Goal: Information Seeking & Learning: Learn about a topic

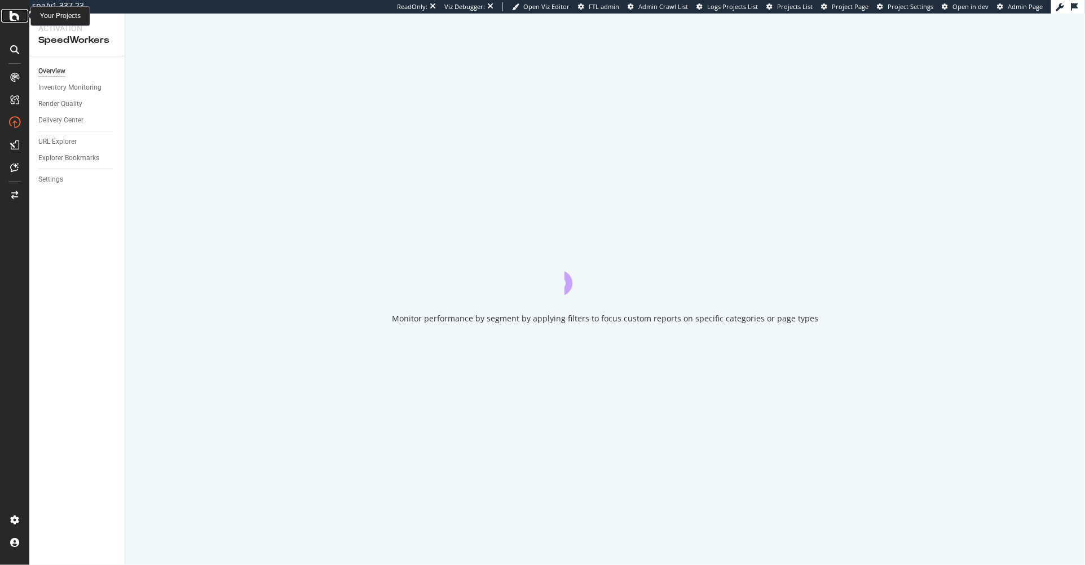
click at [5, 15] on div at bounding box center [14, 16] width 27 height 14
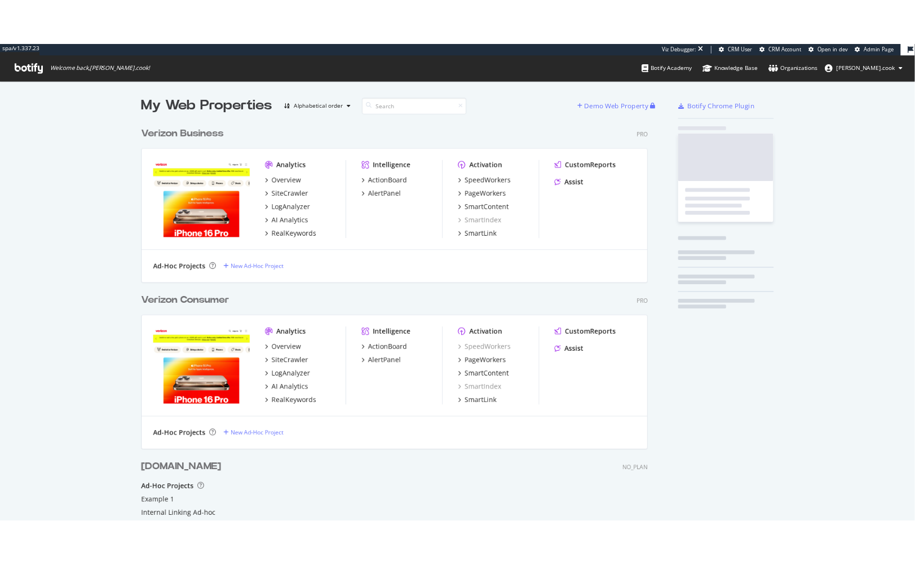
scroll to position [553, 610]
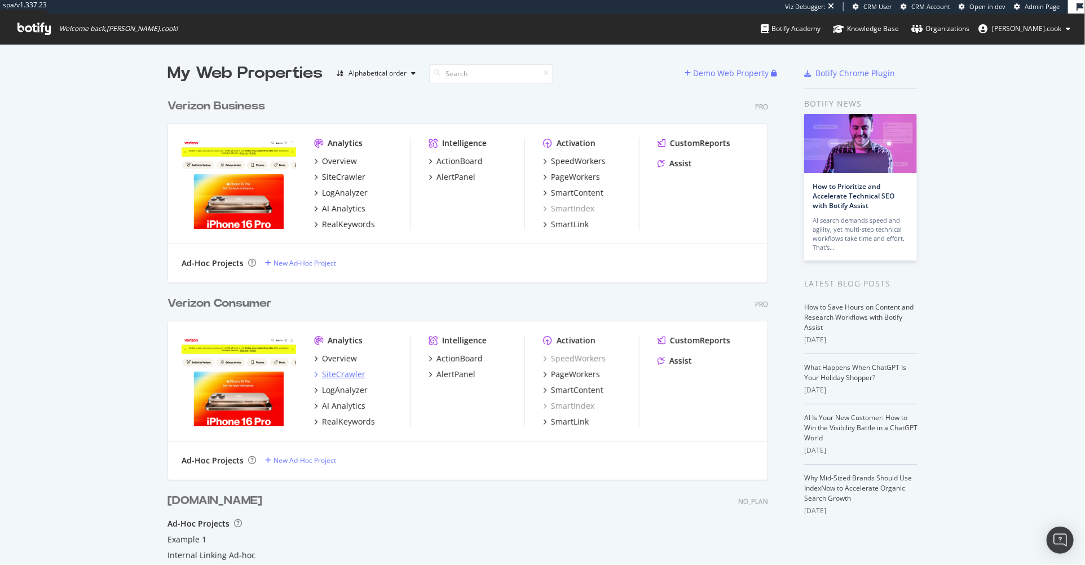
click at [349, 374] on div "SiteCrawler" at bounding box center [343, 374] width 43 height 11
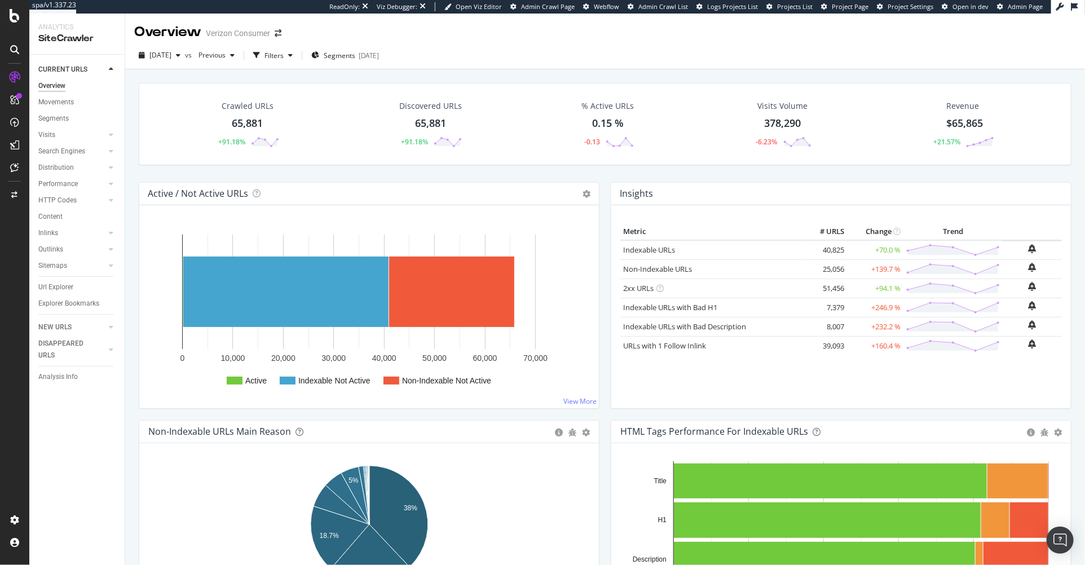
click at [140, 175] on div "Crawled URLs 65,881 +91.18% Discovered URLs 65,881 +91.18% % Active URLs 0.15 %…" at bounding box center [605, 132] width 944 height 99
drag, startPoint x: 337, startPoint y: 85, endPoint x: 327, endPoint y: 87, distance: 9.9
click at [336, 85] on div "Crawled URLs 65,881 +91.18% Discovered URLs 65,881 +91.18% % Active URLs 0.15 %…" at bounding box center [605, 124] width 933 height 82
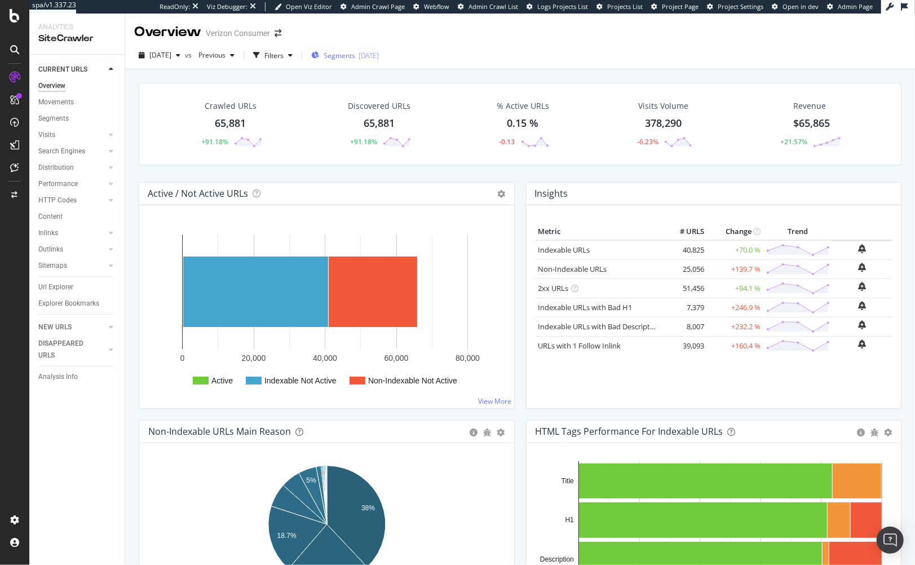
click at [344, 53] on span "Segments" at bounding box center [340, 56] width 32 height 10
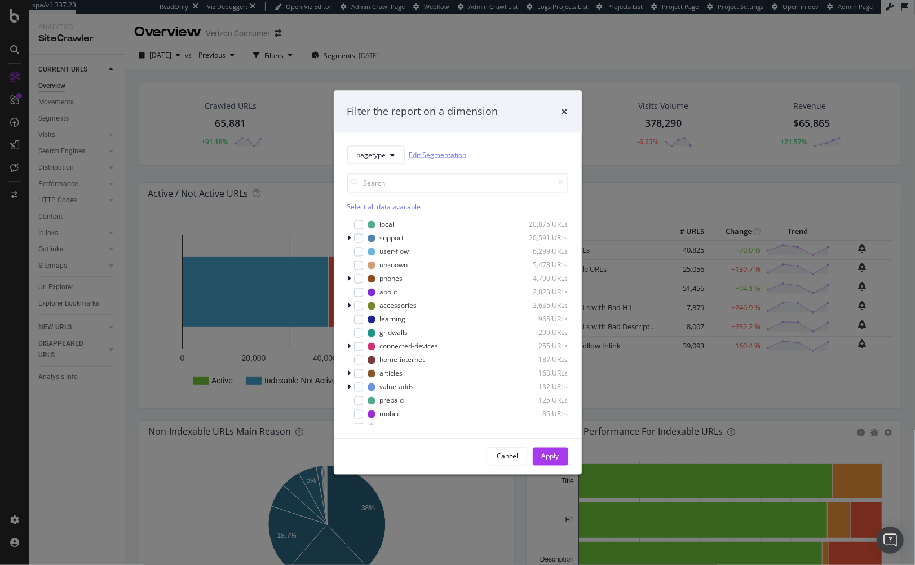
click at [426, 156] on link "Edit Segmentation" at bounding box center [438, 155] width 58 height 12
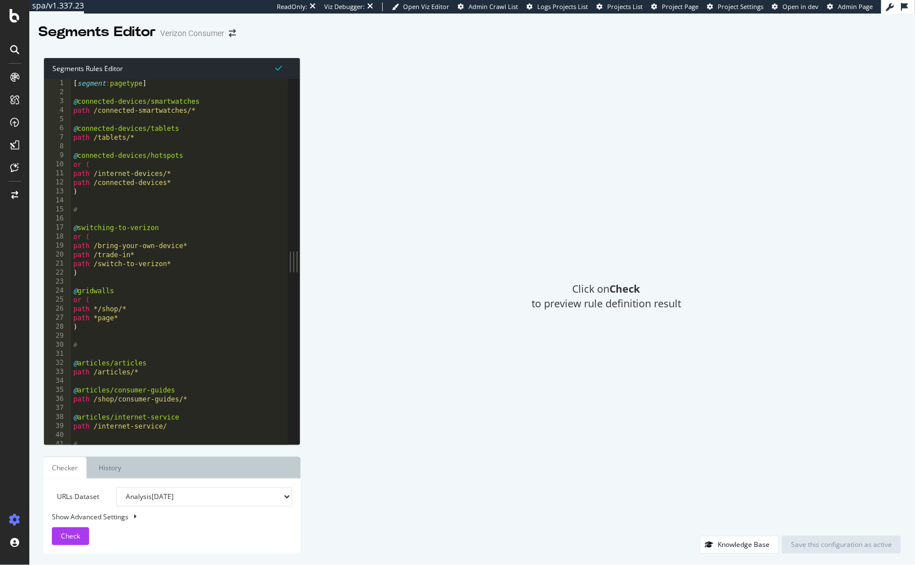
type textarea "#"
click at [196, 213] on div "[ segment : pagetype ] @ connected-devices/smartwatches path /connected-smartwa…" at bounding box center [179, 271] width 217 height 385
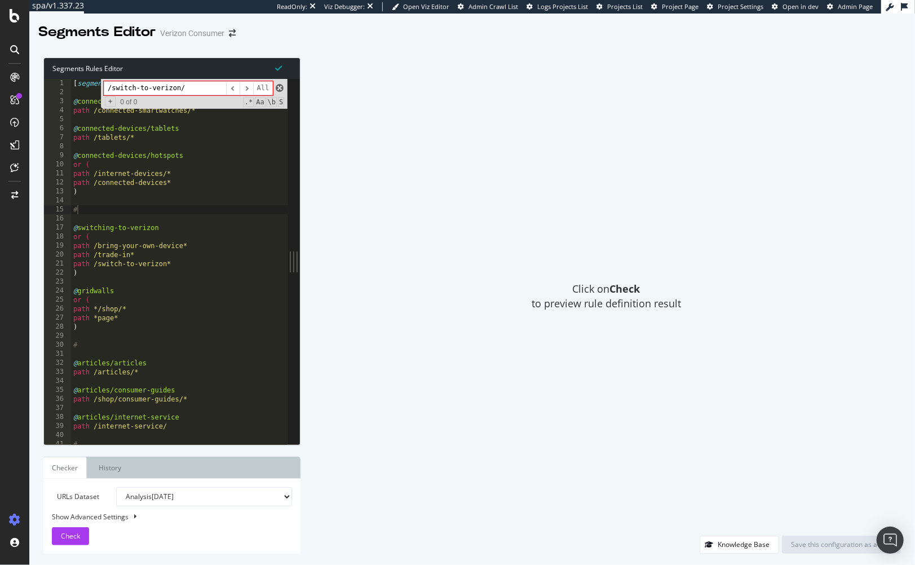
type input "/switch-to-verizon/"
drag, startPoint x: 281, startPoint y: 87, endPoint x: 365, endPoint y: 169, distance: 117.3
click at [281, 87] on span at bounding box center [280, 88] width 8 height 8
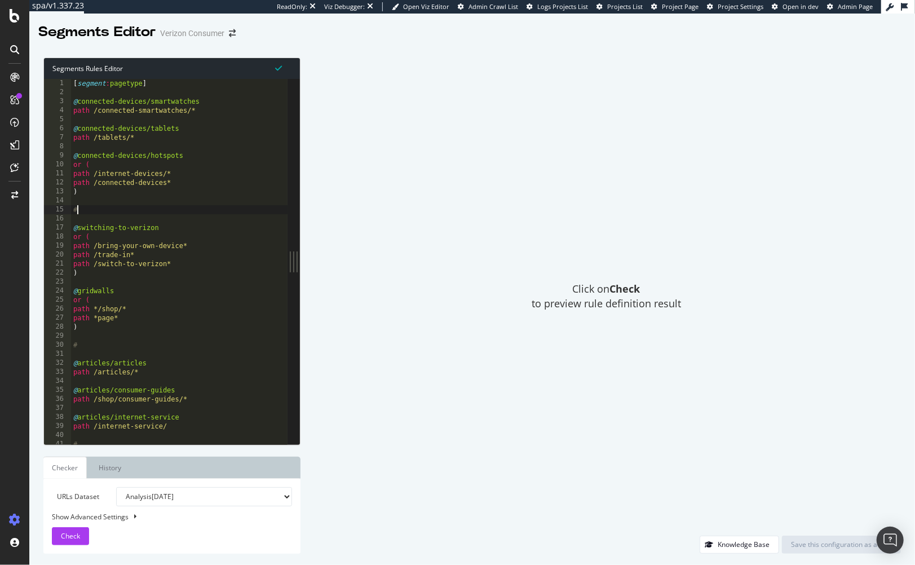
click at [406, 214] on div "Click on Check to preview rule definition result" at bounding box center [606, 297] width 589 height 478
click at [237, 261] on div "[ segment : pagetype ] @ connected-devices/smartwatches path /connected-smartwa…" at bounding box center [179, 271] width 217 height 385
click at [222, 275] on div "[ segment : pagetype ] @ connected-devices/smartwatches path /connected-smartwa…" at bounding box center [179, 271] width 217 height 385
click at [197, 264] on div "[ segment : pagetype ] @ connected-devices/smartwatches path /connected-smartwa…" at bounding box center [179, 271] width 217 height 385
type textarea "path /switch-to-verizon*"
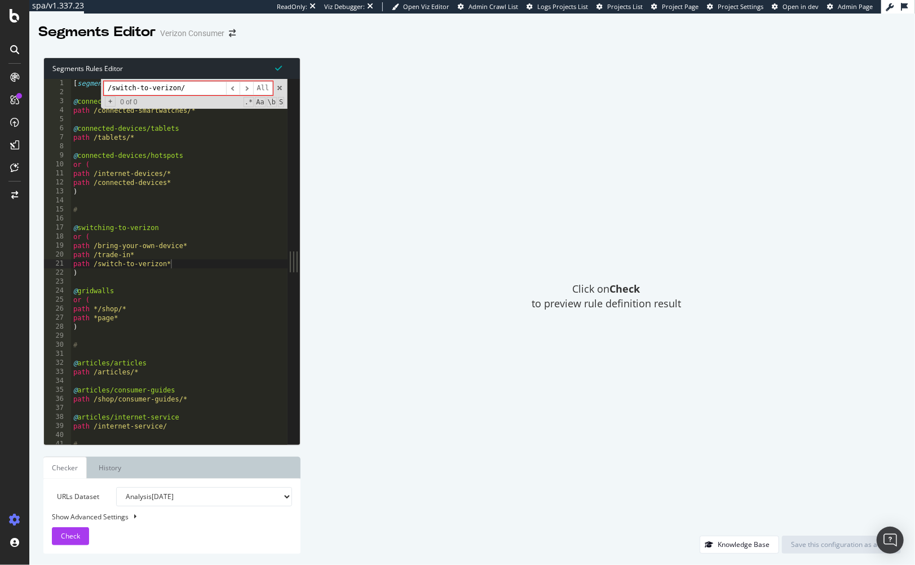
click at [201, 89] on input "/switch-to-verizon/" at bounding box center [165, 88] width 122 height 14
type input "/switch-to-verizon"
click at [281, 88] on span at bounding box center [280, 88] width 8 height 8
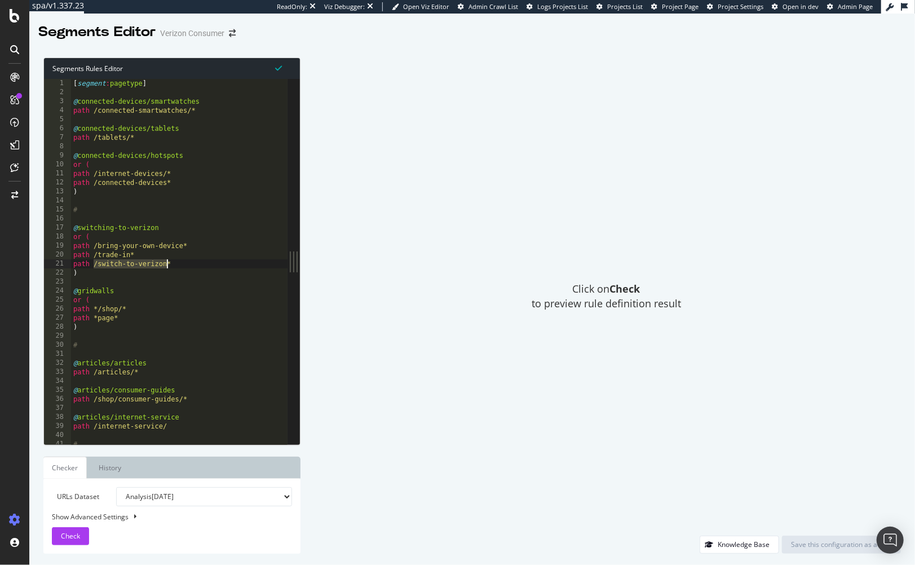
click at [204, 263] on div "[ segment : pagetype ] @ connected-devices/smartwatches path /connected-smartwa…" at bounding box center [179, 271] width 217 height 385
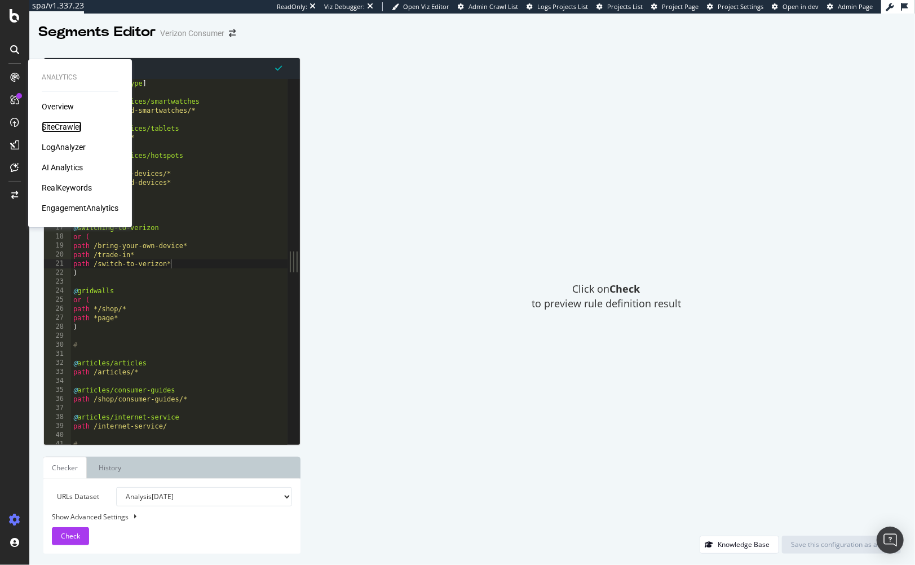
click at [64, 124] on div "SiteCrawler" at bounding box center [62, 126] width 40 height 11
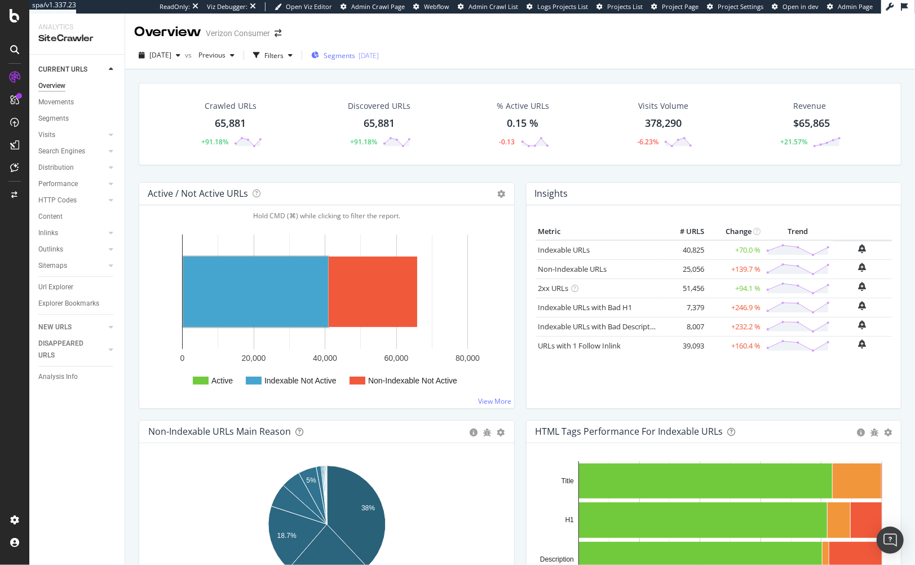
click at [339, 55] on div "Segments 2024-12-18" at bounding box center [345, 56] width 68 height 10
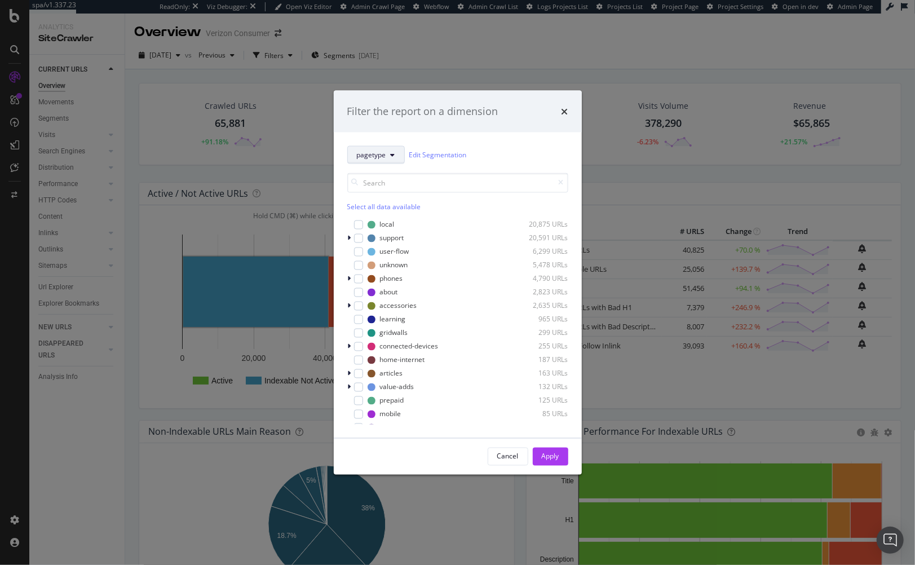
click at [386, 150] on button "pagetype" at bounding box center [376, 155] width 58 height 18
click at [523, 151] on div "pagetype Edit Segmentation" at bounding box center [457, 155] width 221 height 18
click at [564, 110] on icon "times" at bounding box center [565, 111] width 7 height 9
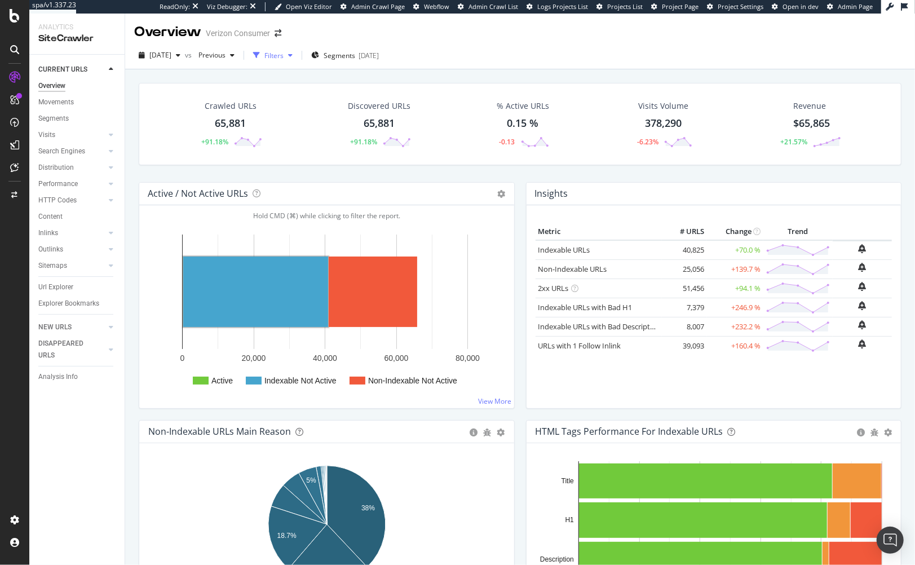
drag, startPoint x: 287, startPoint y: 53, endPoint x: 200, endPoint y: 68, distance: 88.2
click at [284, 54] on div "Filters" at bounding box center [274, 56] width 19 height 10
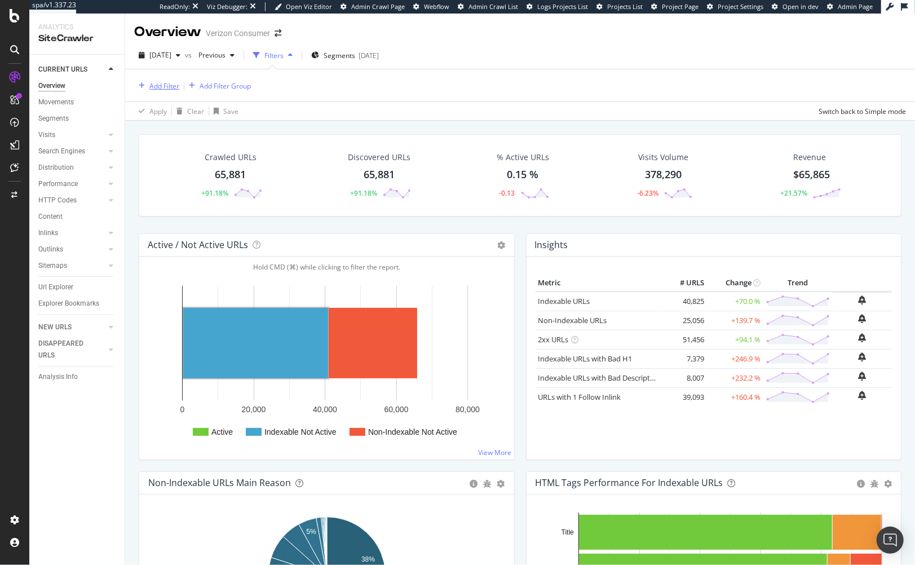
click at [153, 85] on div "Add Filter" at bounding box center [164, 86] width 30 height 10
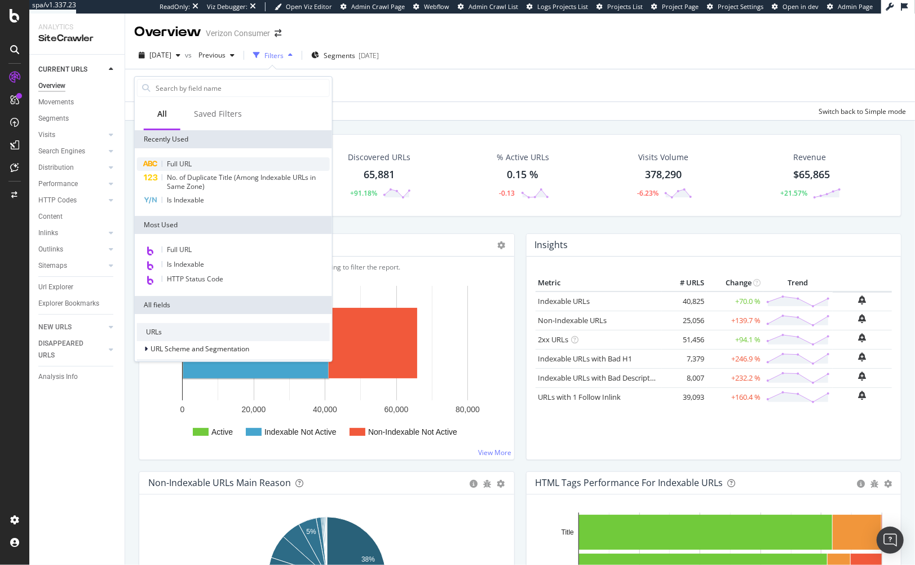
click at [190, 164] on span "Full URL" at bounding box center [179, 164] width 25 height 10
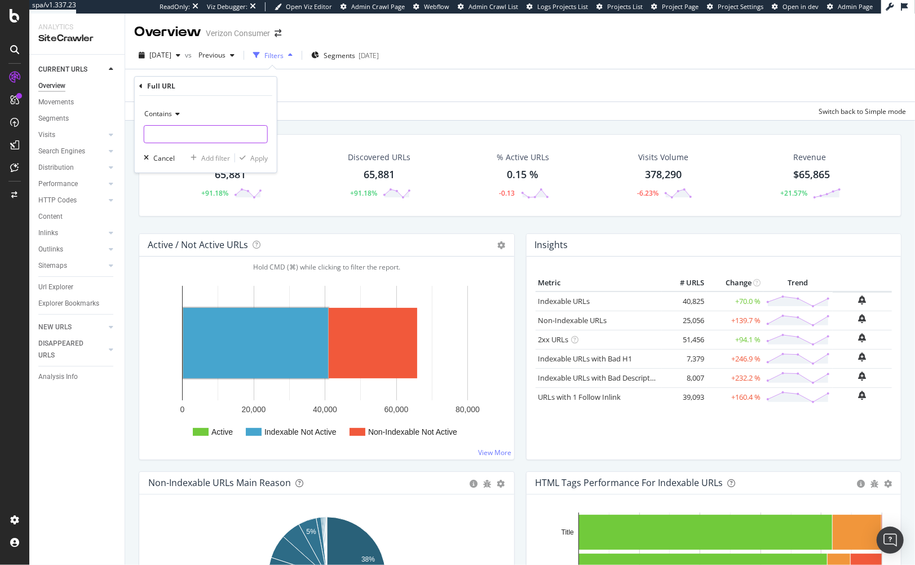
click at [187, 131] on input "text" at bounding box center [205, 134] width 123 height 18
type input "/es/"
drag, startPoint x: 263, startPoint y: 157, endPoint x: 248, endPoint y: 162, distance: 16.1
click at [263, 157] on div "Apply" at bounding box center [258, 158] width 17 height 10
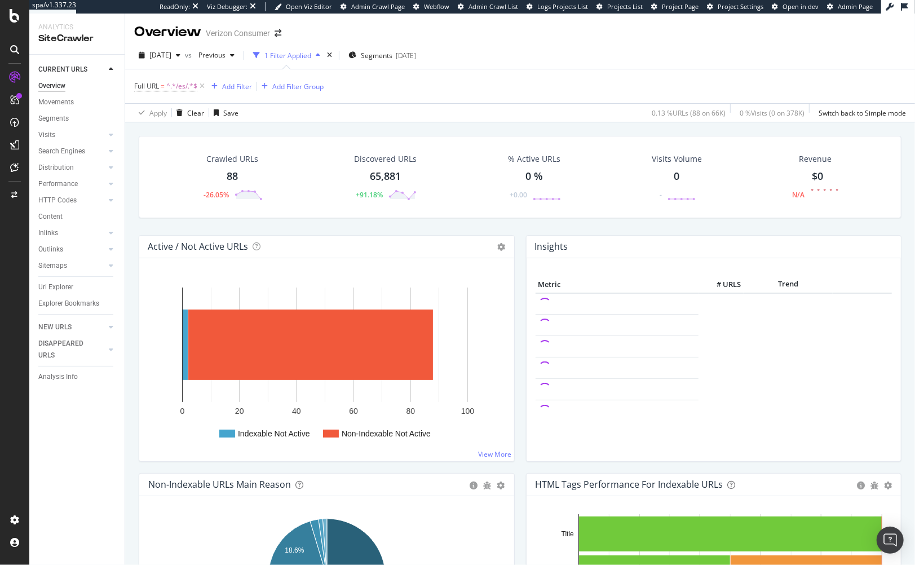
drag, startPoint x: 375, startPoint y: 122, endPoint x: 369, endPoint y: 126, distance: 6.9
click at [374, 122] on div "Crawled URLs 88 -26.05% Discovered URLs 65,881 +91.18% % Active URLs 0 % +0.00 …" at bounding box center [520, 398] width 790 height 552
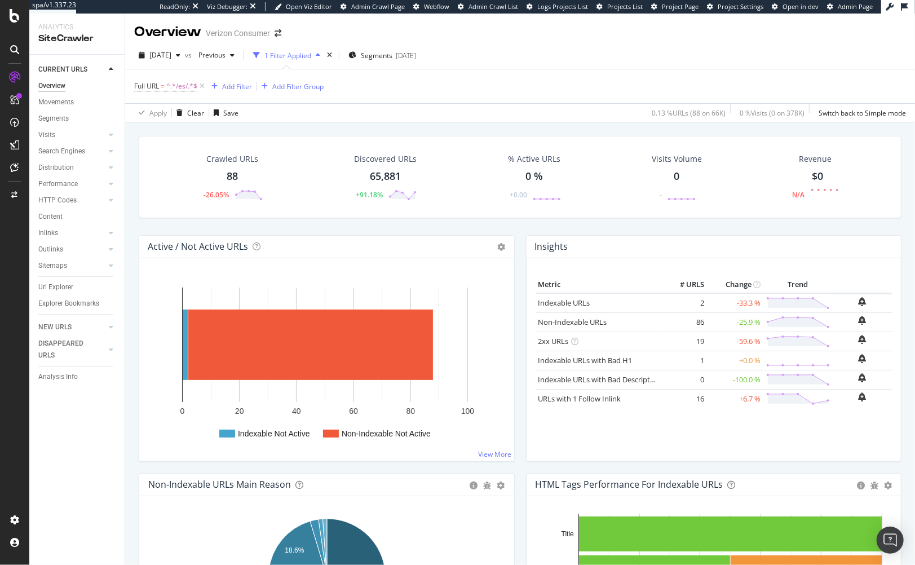
drag, startPoint x: 76, startPoint y: 184, endPoint x: 294, endPoint y: 10, distance: 279.3
click at [133, 143] on div "Crawled URLs 88 -26.05% Discovered URLs 65,881 +91.18% % Active URLs 0 % +0.00 …" at bounding box center [520, 185] width 774 height 99
click at [60, 191] on div "DataExports" at bounding box center [64, 194] width 44 height 11
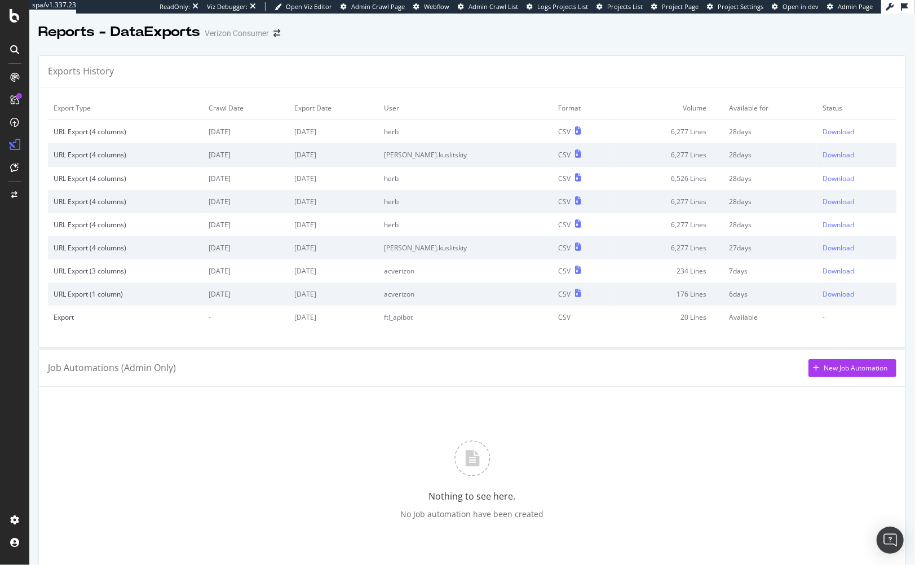
click at [452, 75] on div "Exports History" at bounding box center [472, 72] width 867 height 32
click at [378, 158] on td "2025 Sep. 10th" at bounding box center [334, 154] width 90 height 23
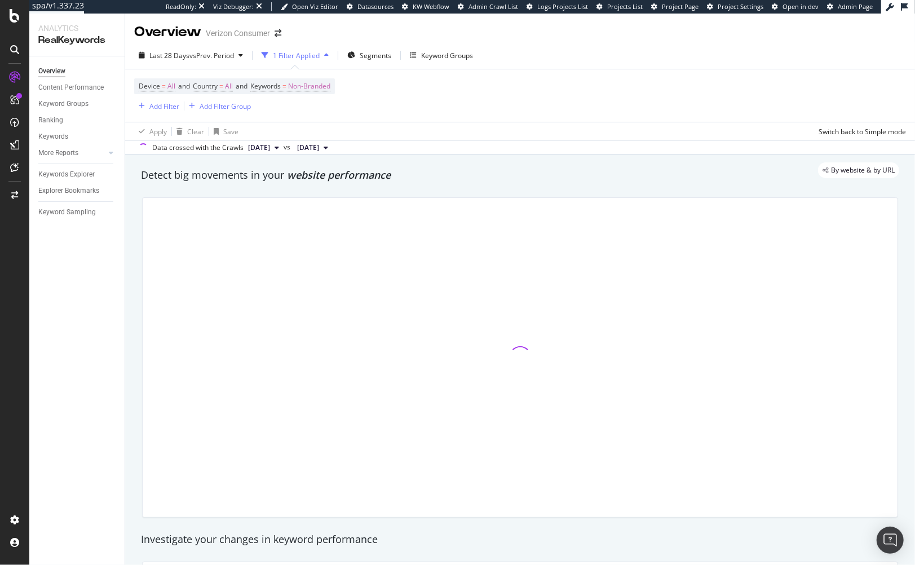
click at [311, 179] on span "website performance" at bounding box center [339, 175] width 104 height 14
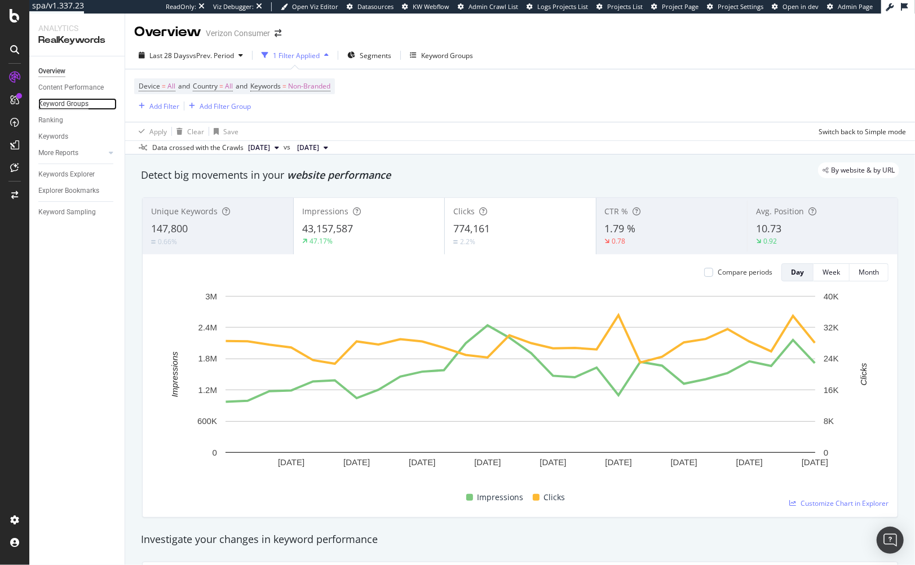
click at [67, 101] on div "Keyword Groups" at bounding box center [63, 104] width 50 height 12
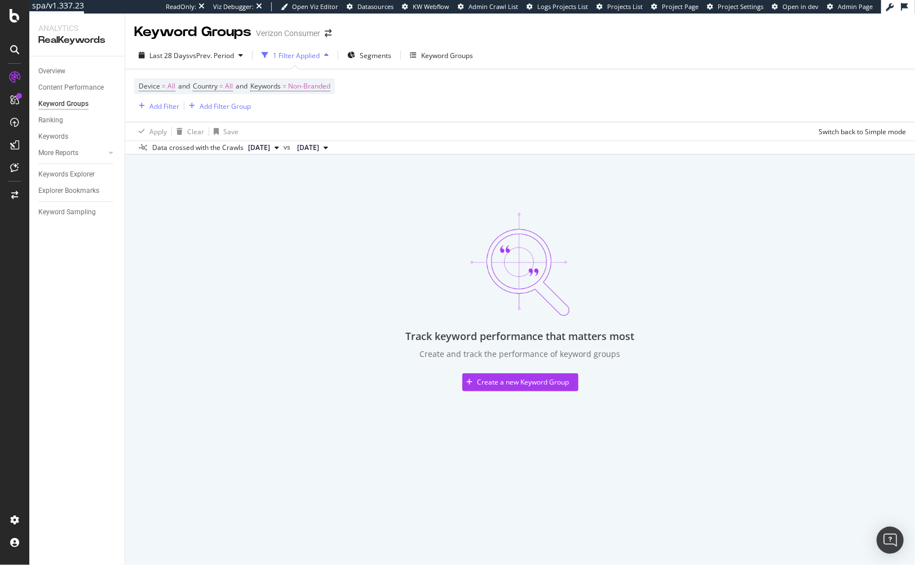
click at [303, 285] on div "Track keyword performance that matters most Create and track the performance of…" at bounding box center [520, 276] width 759 height 229
click at [422, 96] on div "Device = All and Country = All and Keywords = Non-Branded Add Filter Add Filter…" at bounding box center [520, 95] width 772 height 52
click at [283, 231] on div "Track keyword performance that matters most Create and track the performance of…" at bounding box center [520, 276] width 759 height 229
click at [73, 175] on div "Keywords Explorer" at bounding box center [66, 175] width 56 height 12
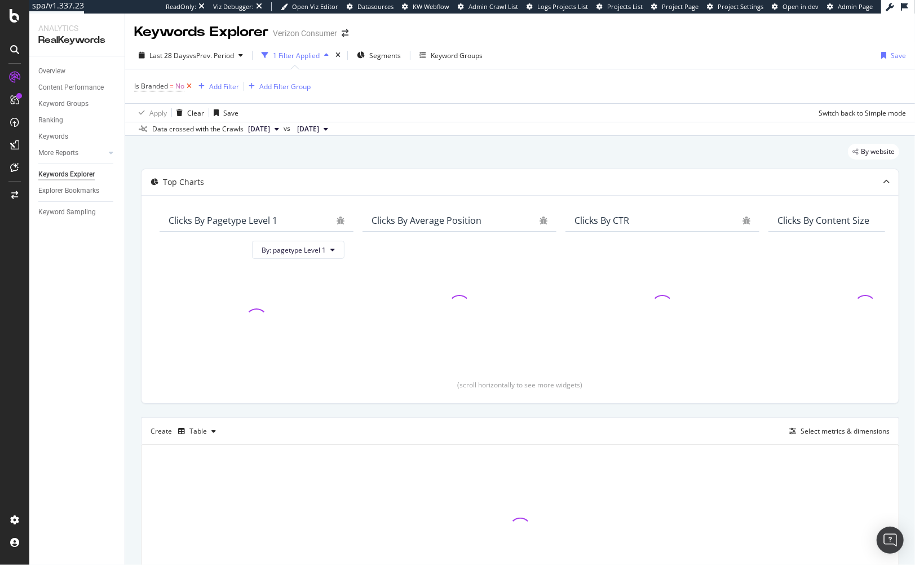
click at [191, 87] on icon at bounding box center [189, 86] width 10 height 11
click at [184, 155] on div "By website" at bounding box center [520, 154] width 759 height 25
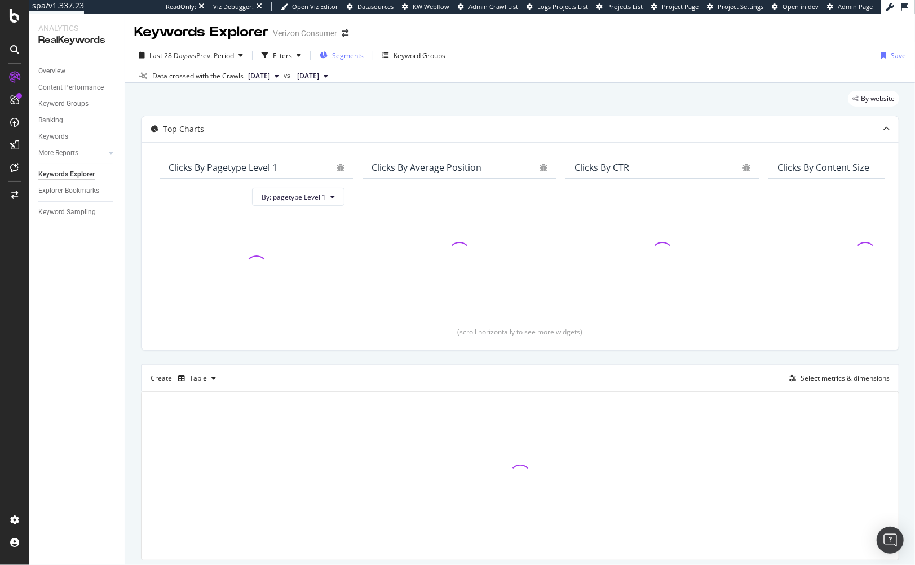
click at [342, 52] on span "Segments" at bounding box center [348, 56] width 32 height 10
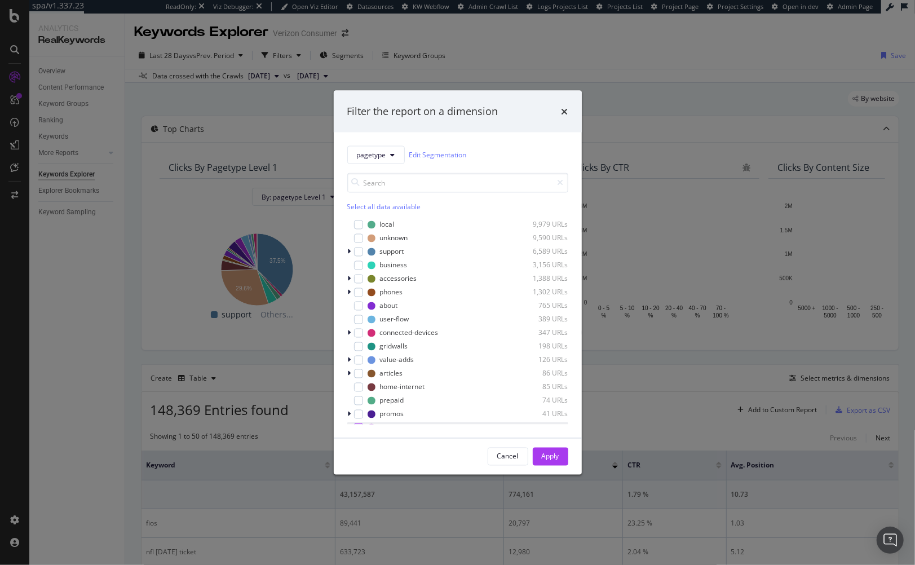
scroll to position [90, 0]
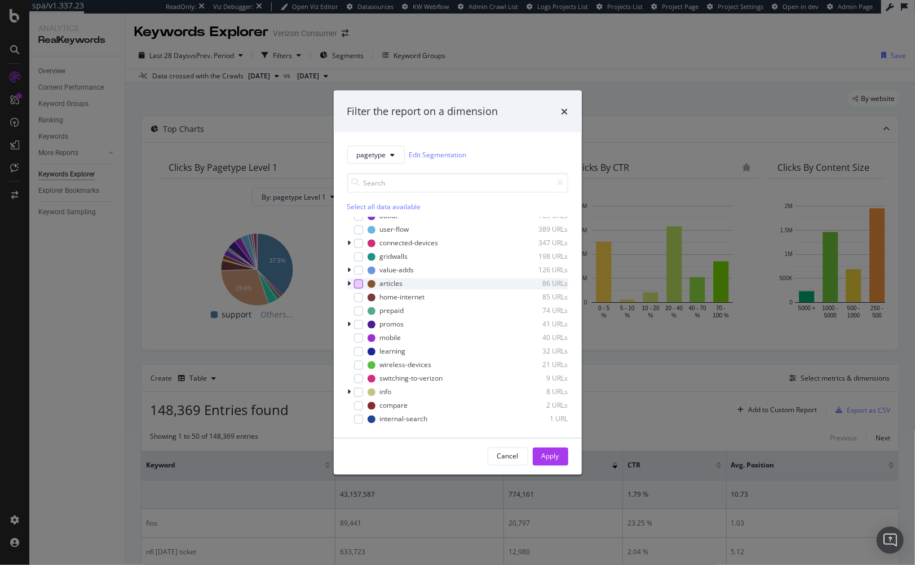
click at [360, 280] on div "modal" at bounding box center [358, 283] width 9 height 9
click at [543, 459] on div "Apply" at bounding box center [550, 457] width 17 height 10
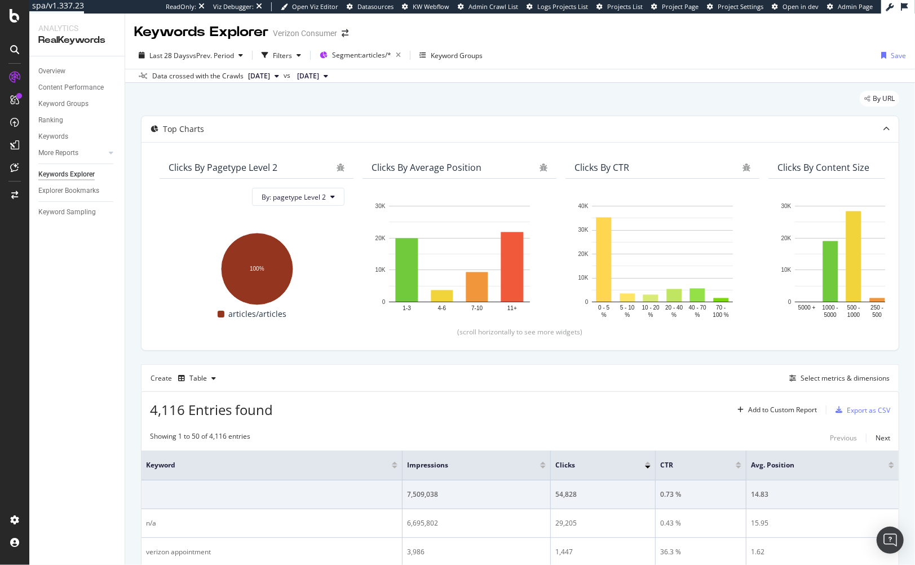
click at [272, 108] on div "By URL" at bounding box center [520, 103] width 759 height 25
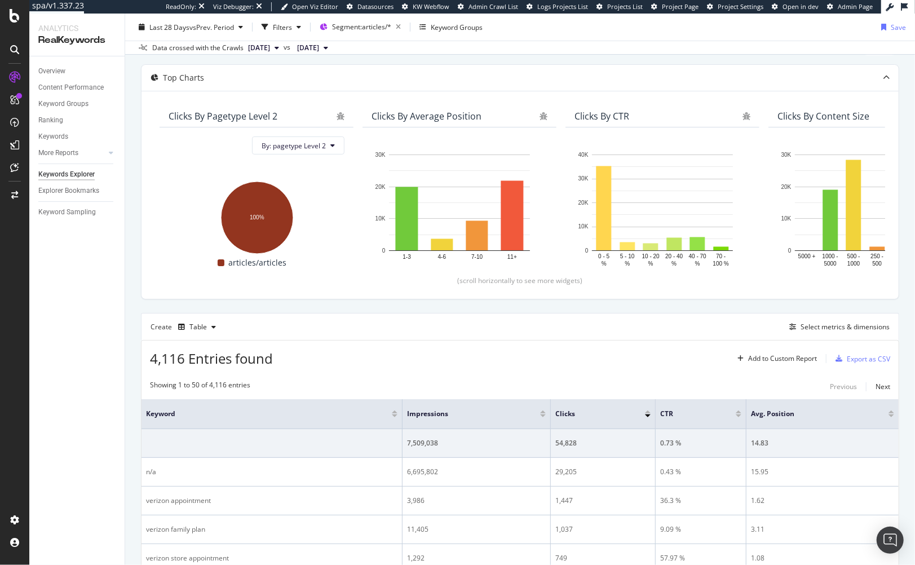
scroll to position [0, 0]
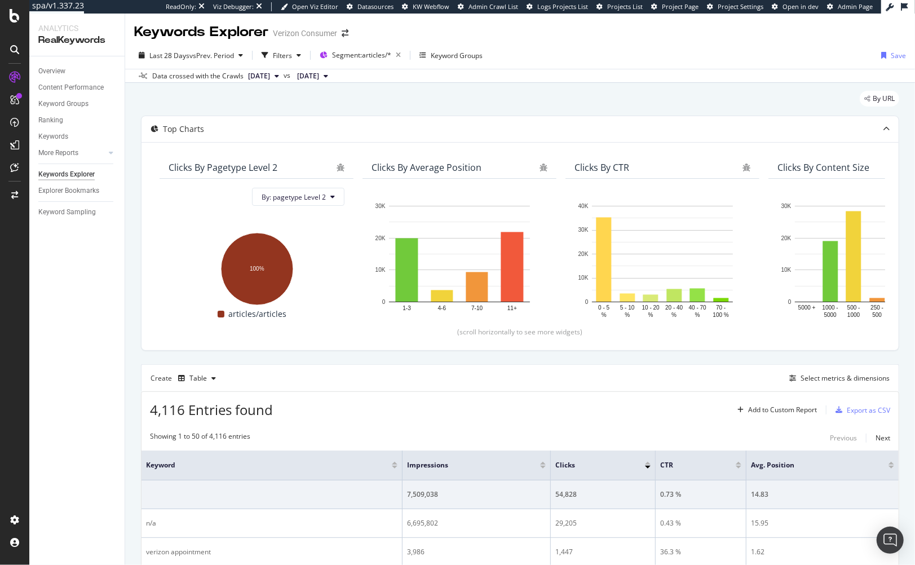
click at [353, 95] on div "By URL" at bounding box center [520, 103] width 759 height 25
click at [823, 380] on div "Select metrics & dimensions" at bounding box center [845, 378] width 89 height 10
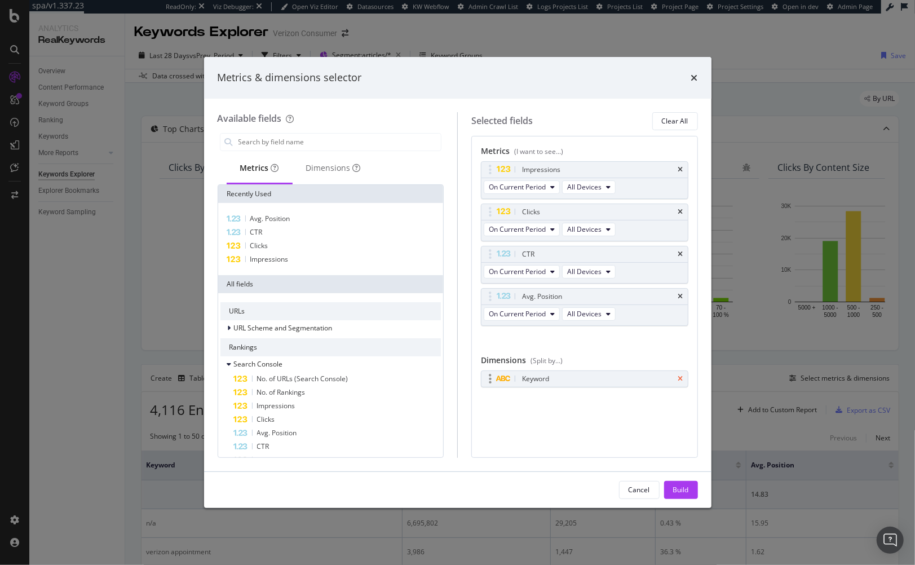
click at [682, 376] on icon "times" at bounding box center [681, 379] width 5 height 7
click at [315, 135] on input "modal" at bounding box center [339, 142] width 204 height 17
click at [320, 174] on div "Dimensions" at bounding box center [334, 168] width 82 height 31
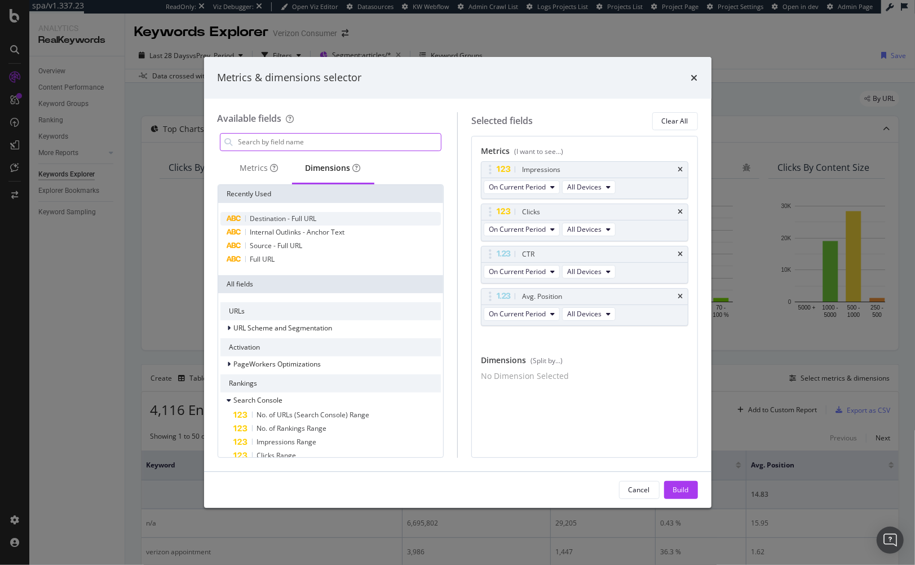
drag, startPoint x: 307, startPoint y: 141, endPoint x: 311, endPoint y: 216, distance: 75.1
click at [307, 141] on input "modal" at bounding box center [339, 142] width 204 height 17
click at [288, 262] on div "Full URL" at bounding box center [331, 260] width 221 height 14
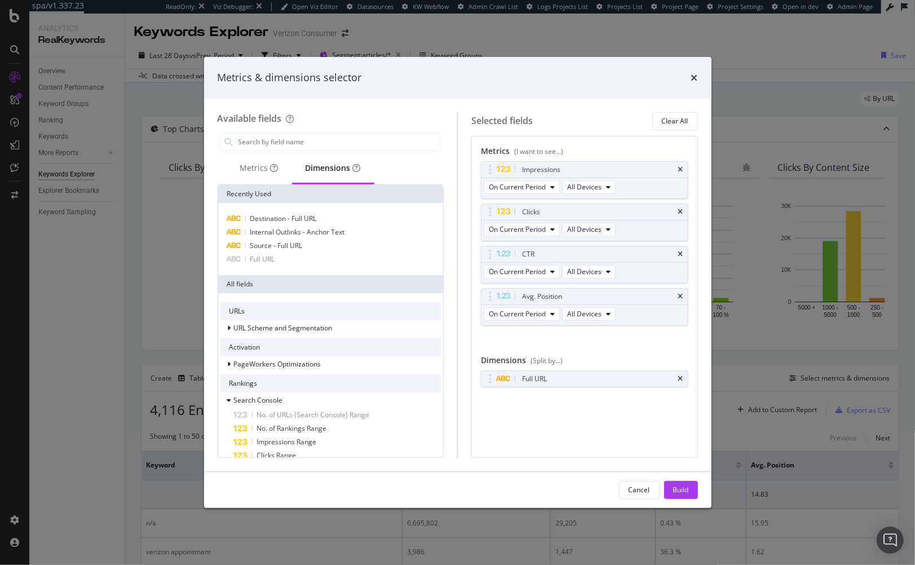
drag, startPoint x: 633, startPoint y: 435, endPoint x: 661, endPoint y: 474, distance: 47.7
click at [633, 434] on div "Metrics (I want to see...) Impressions On Current Period All Devices Clicks On …" at bounding box center [585, 297] width 227 height 322
drag, startPoint x: 679, startPoint y: 488, endPoint x: 6, endPoint y: 407, distance: 678.4
click at [679, 488] on div "Build" at bounding box center [681, 490] width 16 height 10
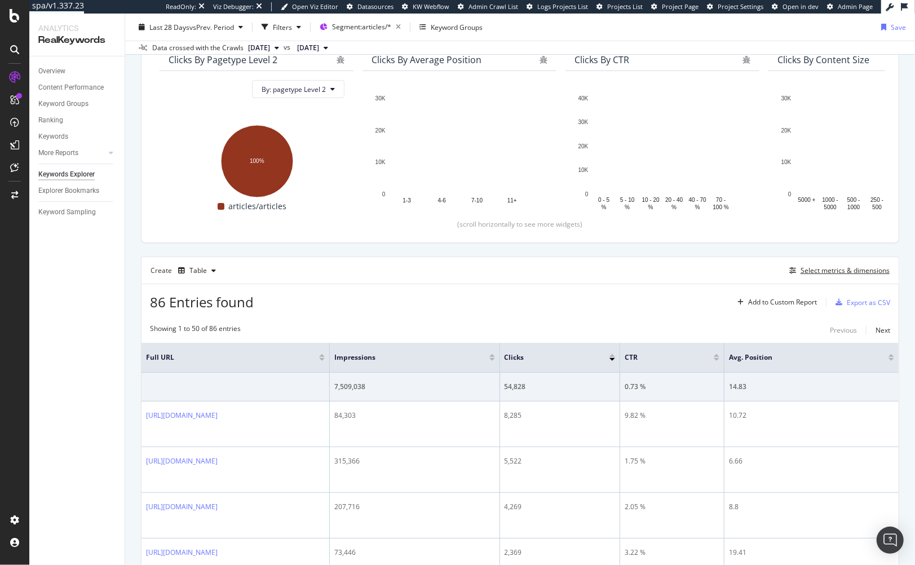
scroll to position [128, 0]
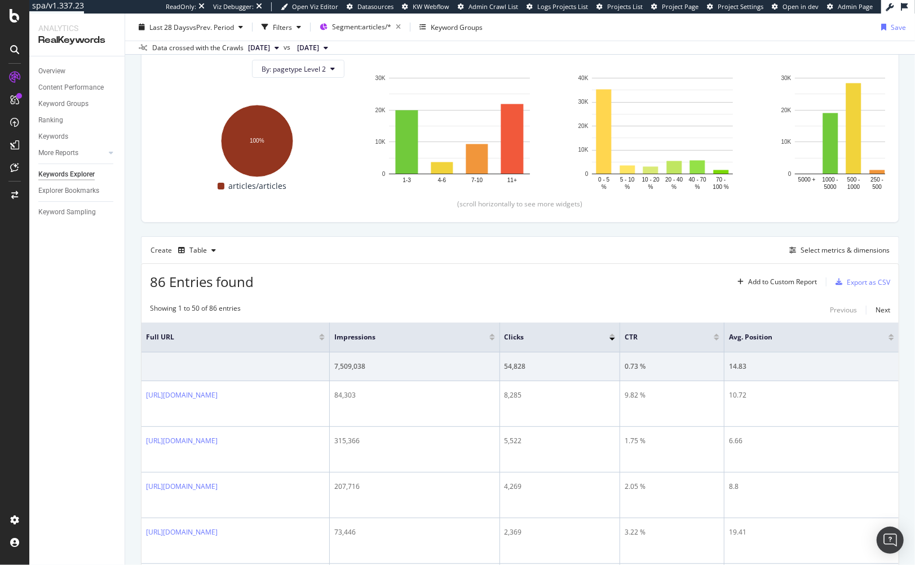
drag, startPoint x: 575, startPoint y: 277, endPoint x: 570, endPoint y: 281, distance: 6.1
click at [575, 277] on div "86 Entries found Add to Custom Report Export as CSV" at bounding box center [520, 278] width 757 height 28
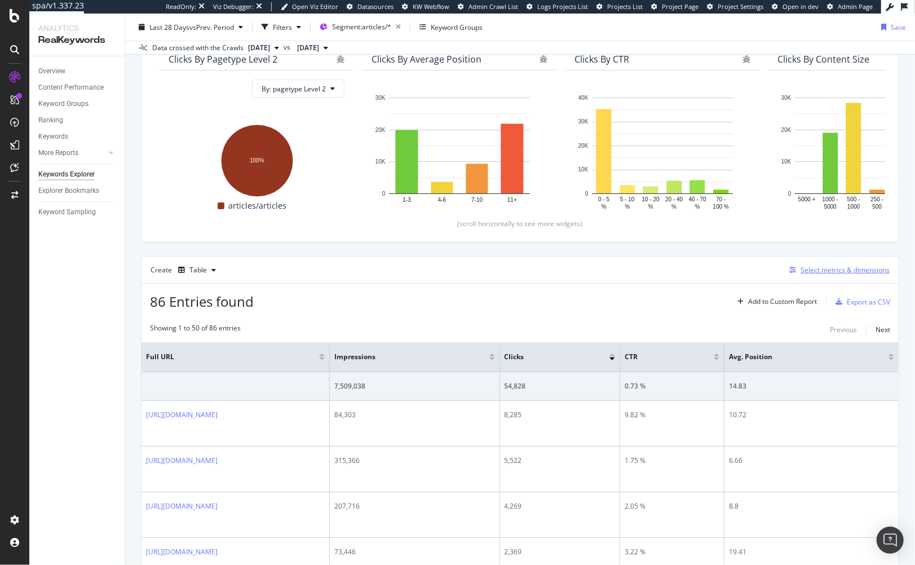
click at [823, 271] on div "Select metrics & dimensions" at bounding box center [845, 270] width 89 height 10
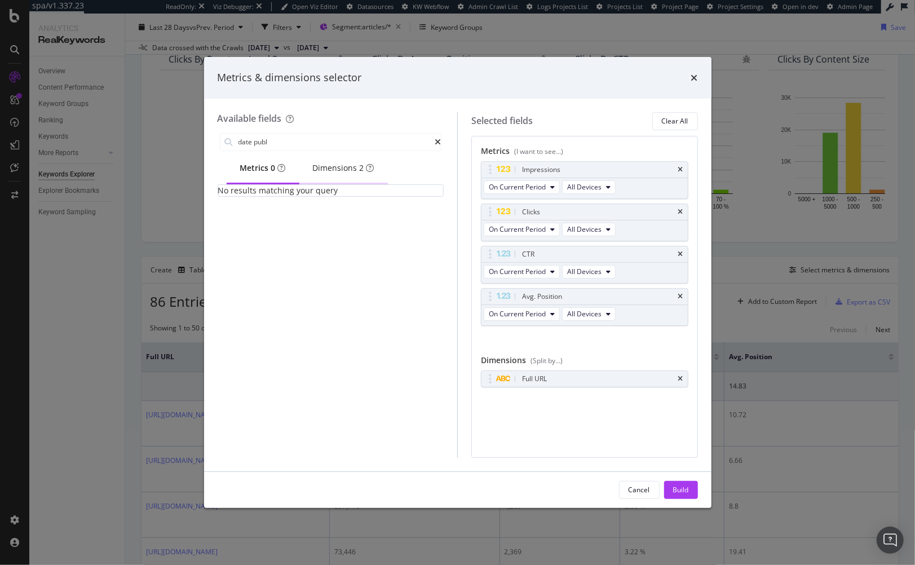
type input "date publ"
click at [353, 172] on div "Dimensions 2" at bounding box center [343, 167] width 61 height 11
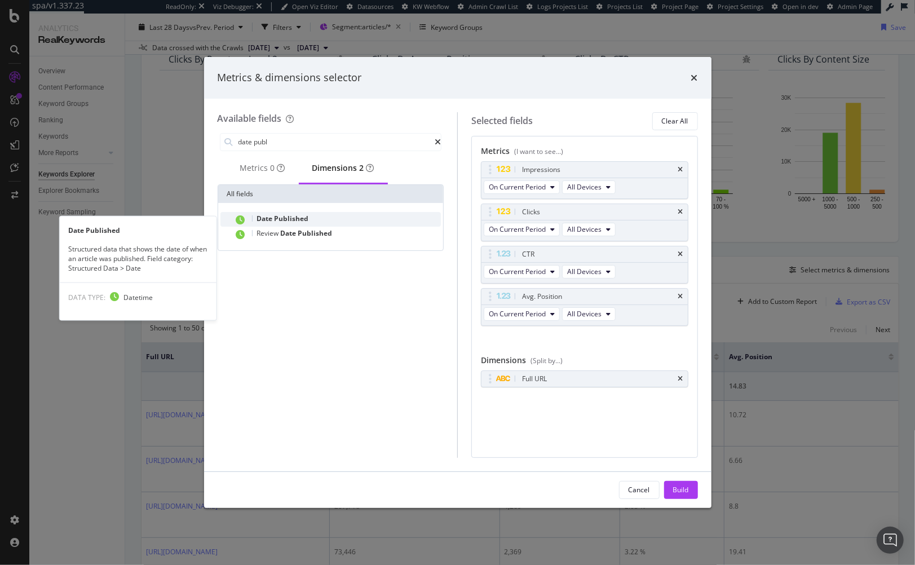
click at [294, 223] on span "Published" at bounding box center [292, 219] width 34 height 10
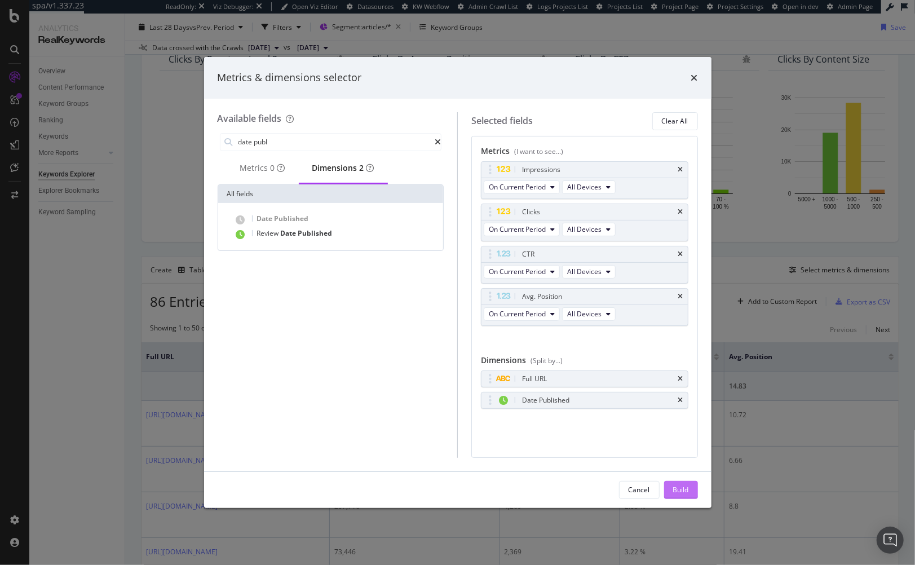
click at [686, 489] on div "Build" at bounding box center [681, 490] width 16 height 10
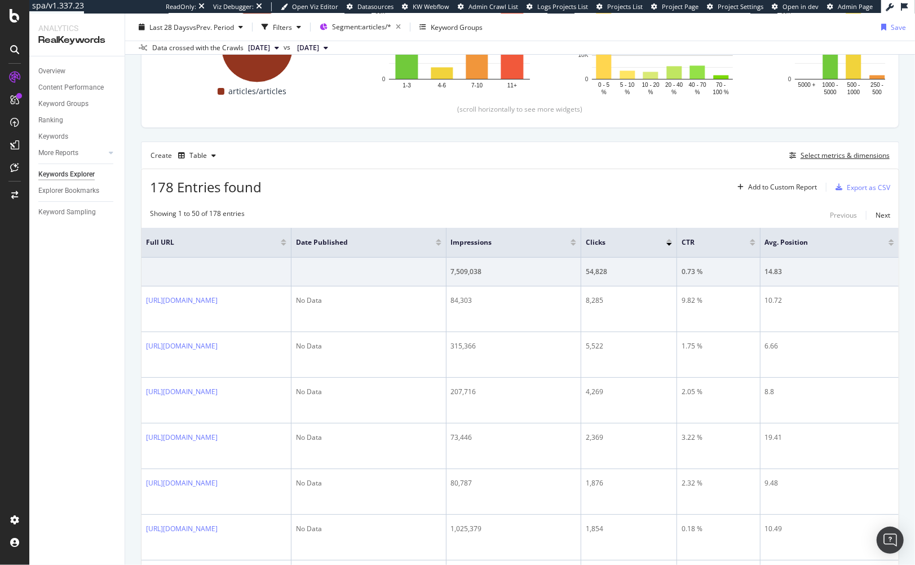
scroll to position [309, 0]
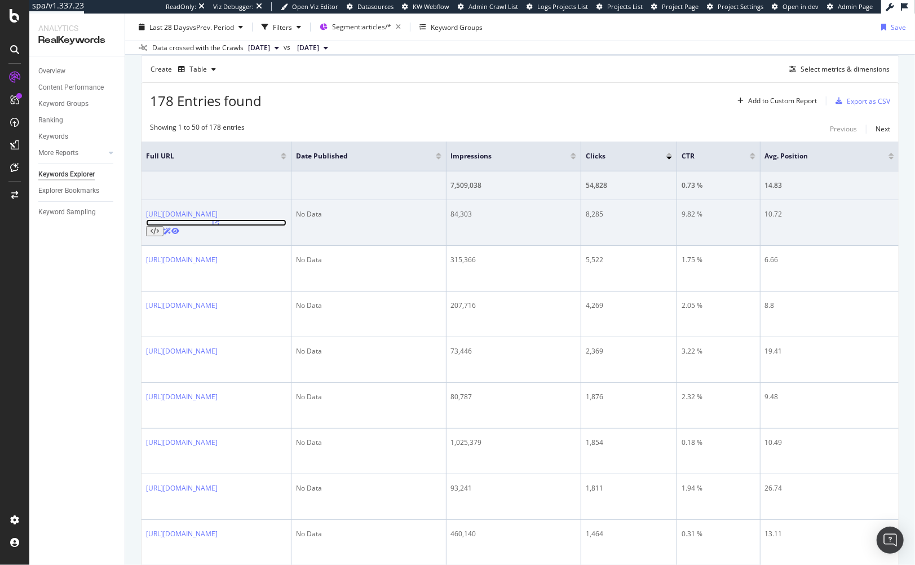
click at [219, 219] on icon at bounding box center [216, 222] width 7 height 7
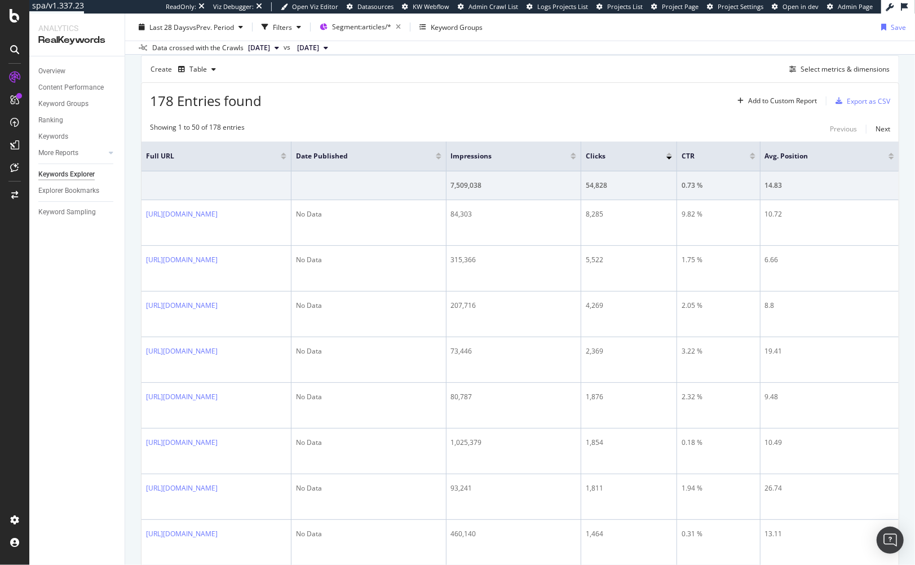
drag, startPoint x: 291, startPoint y: 114, endPoint x: 191, endPoint y: 140, distance: 103.3
drag, startPoint x: 13, startPoint y: 170, endPoint x: 230, endPoint y: 2, distance: 273.8
click at [0, 0] on div at bounding box center [14, 282] width 29 height 565
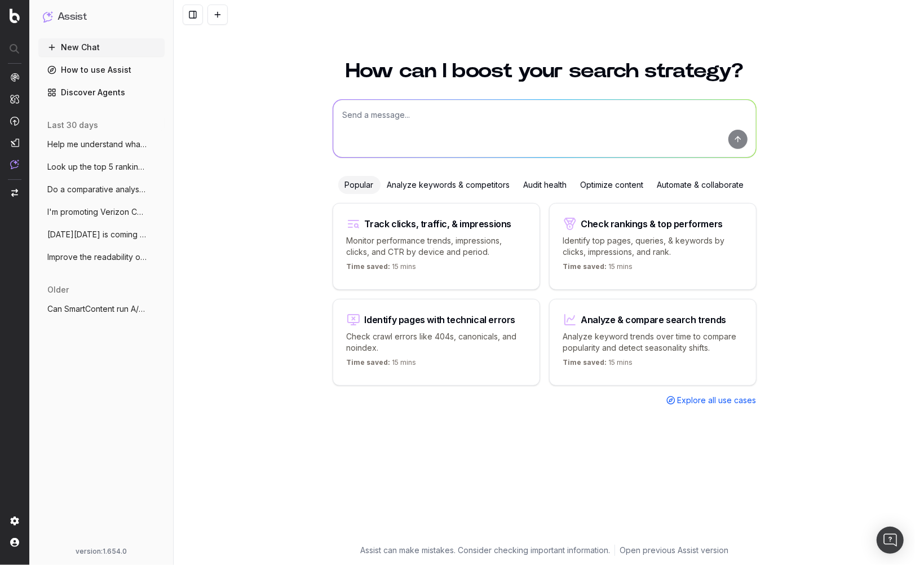
drag, startPoint x: 129, startPoint y: 362, endPoint x: 124, endPoint y: 356, distance: 7.6
click at [129, 362] on div "New Chat How to use Assist Discover Agents last 30 days Help me understand what…" at bounding box center [101, 290] width 126 height 504
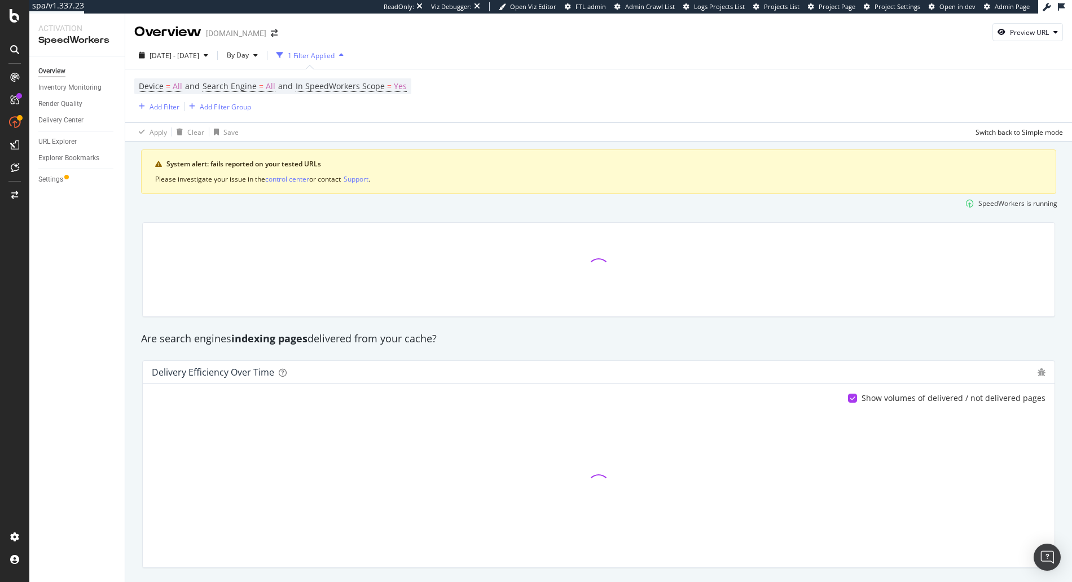
drag, startPoint x: 59, startPoint y: 332, endPoint x: 23, endPoint y: 327, distance: 35.9
click at [58, 332] on div "Overview Inventory Monitoring Render Quality Delivery Center URL Explorer Explo…" at bounding box center [76, 319] width 95 height 526
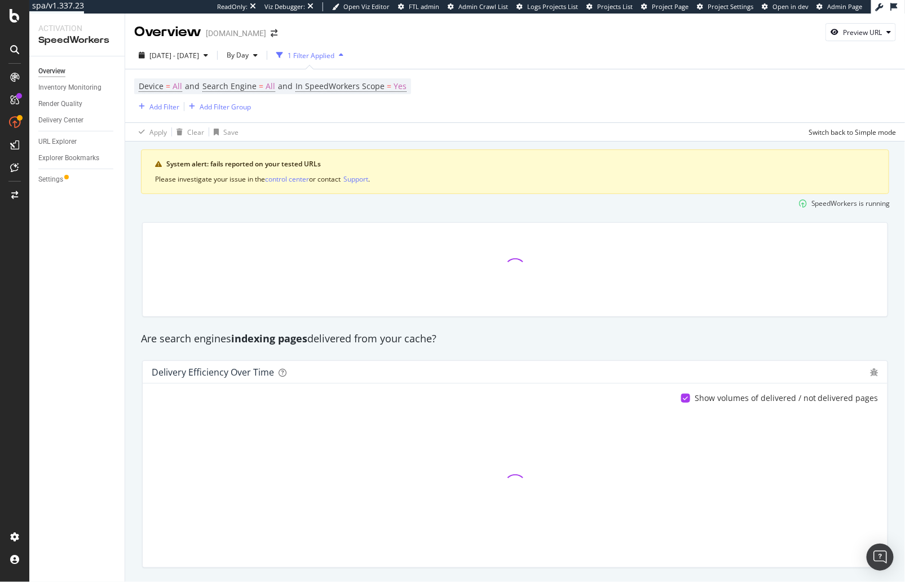
drag, startPoint x: 115, startPoint y: 294, endPoint x: 117, endPoint y: 287, distance: 8.2
click at [117, 287] on div "Overview Inventory Monitoring Render Quality Delivery Center URL Explorer Explo…" at bounding box center [76, 319] width 95 height 526
click at [193, 55] on span "[DATE] - [DATE]" at bounding box center [174, 56] width 50 height 10
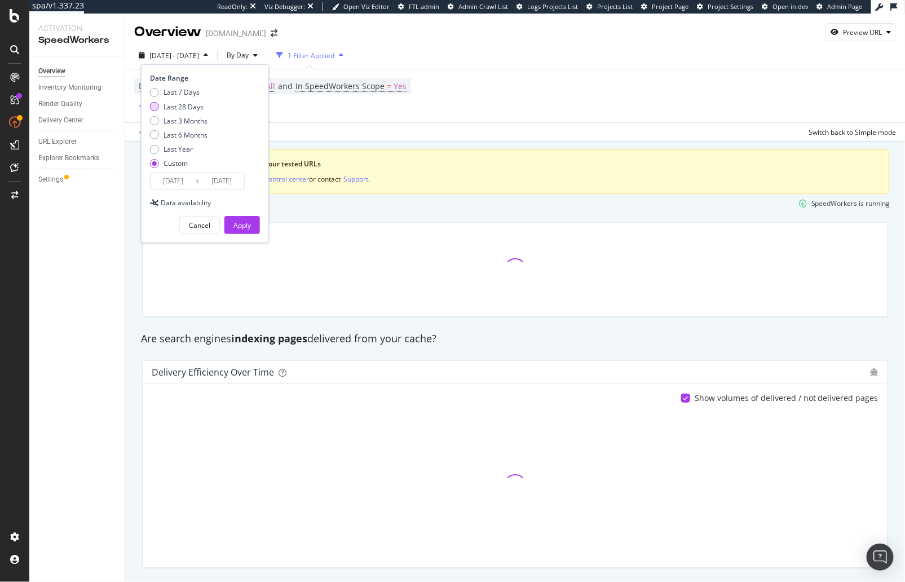
click at [190, 105] on div "Last 28 Days" at bounding box center [184, 107] width 40 height 10
type input "[DATE]"
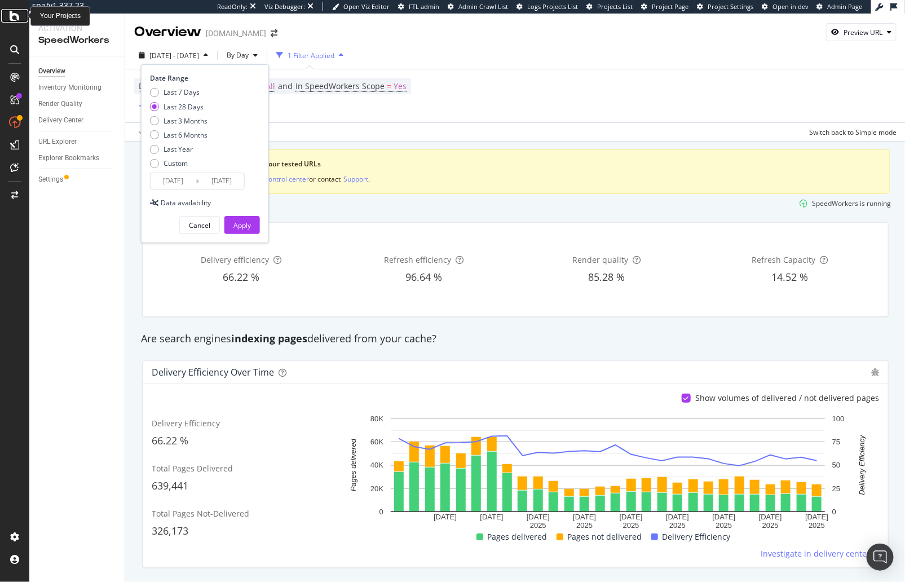
click at [12, 17] on icon at bounding box center [15, 16] width 10 height 14
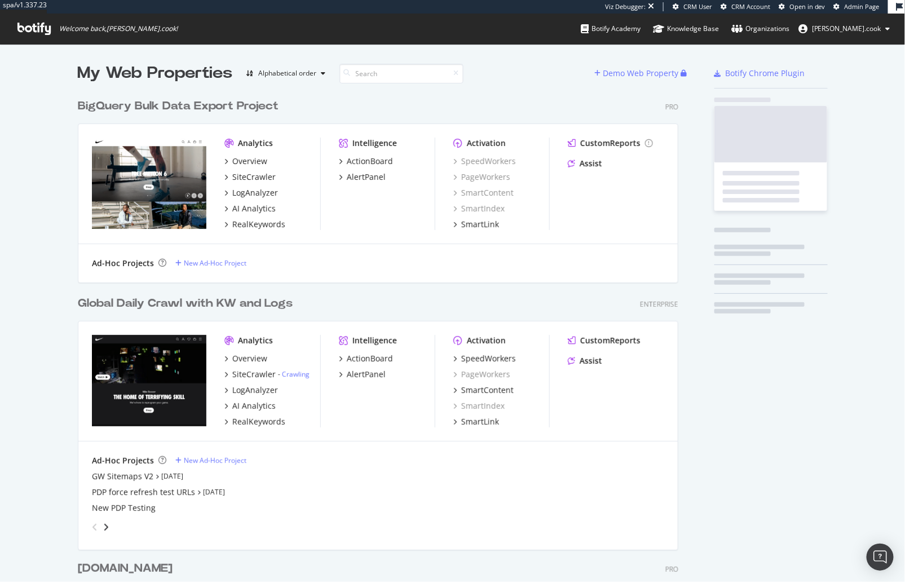
scroll to position [660, 610]
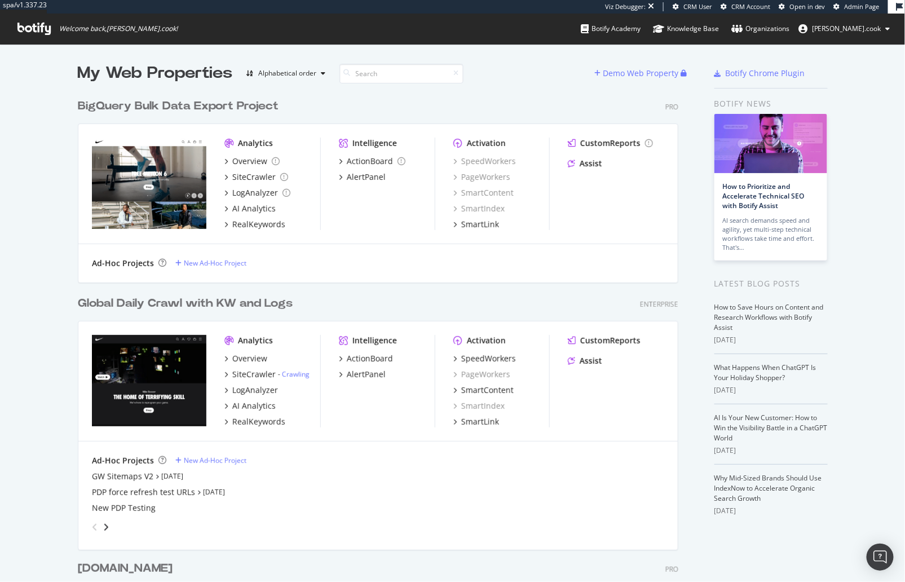
click at [342, 295] on div "Global Daily Crawl with KW and Logs Enterprise Analytics Overview SiteCrawler -…" at bounding box center [383, 414] width 610 height 265
click at [38, 318] on div "My Web Properties Alphabetical order Demo Web Property BigQuery Bulk Data Expor…" at bounding box center [452, 403] width 905 height 719
click at [375, 289] on div "Global Daily Crawl with KW and Logs Enterprise Analytics Overview SiteCrawler -…" at bounding box center [383, 414] width 610 height 265
click at [505, 355] on div "SpeedWorkers" at bounding box center [488, 358] width 55 height 11
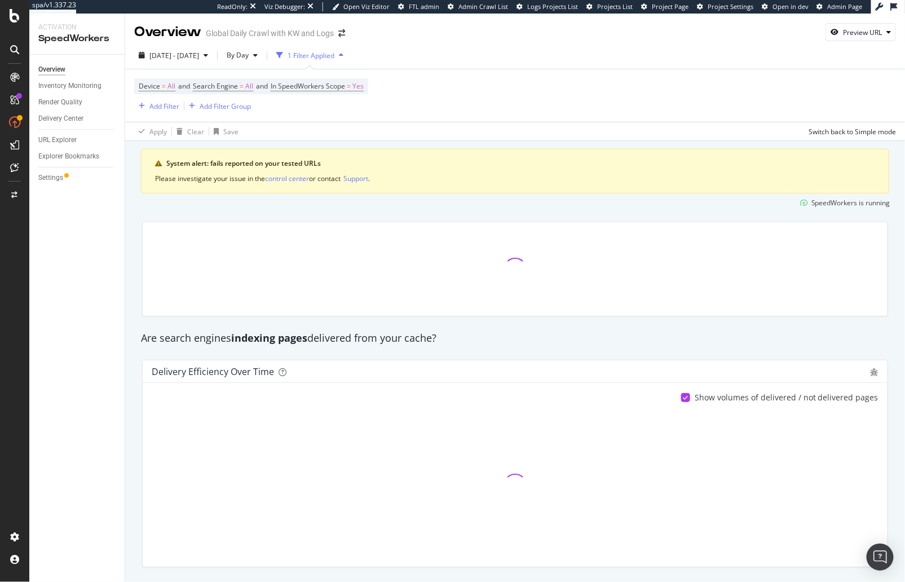
drag, startPoint x: 136, startPoint y: 182, endPoint x: 796, endPoint y: 58, distance: 670.9
drag, startPoint x: 830, startPoint y: 47, endPoint x: 853, endPoint y: 40, distance: 23.6
click at [833, 46] on div "[DATE] - [DATE] By Day 1 Filter Applied" at bounding box center [515, 57] width 780 height 23
click at [863, 34] on div "Preview URL" at bounding box center [862, 33] width 39 height 10
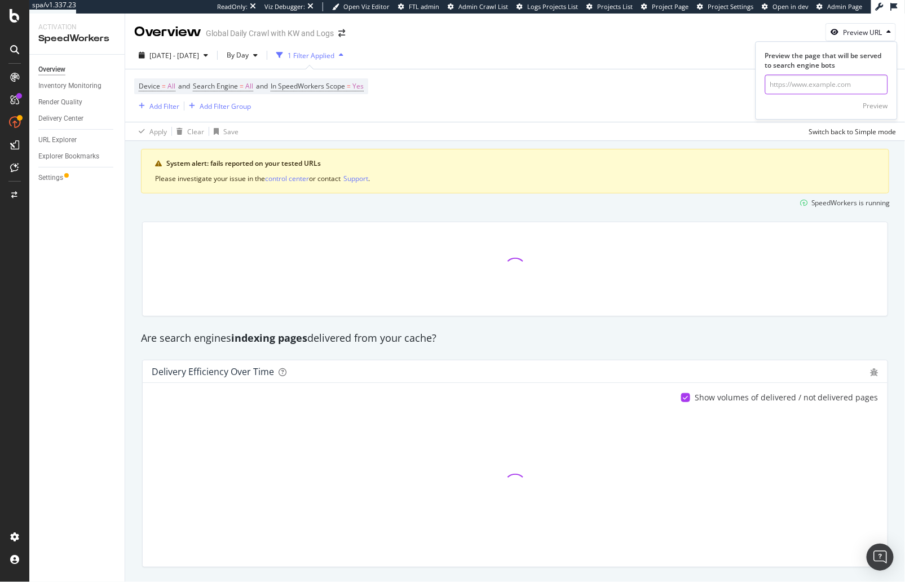
click at [821, 85] on input "url" at bounding box center [826, 85] width 123 height 20
paste input "[URL][DOMAIN_NAME]"
type input "[URL][DOMAIN_NAME]"
click at [874, 103] on div "Preview" at bounding box center [876, 106] width 25 height 10
drag, startPoint x: 117, startPoint y: 235, endPoint x: 88, endPoint y: 220, distance: 32.8
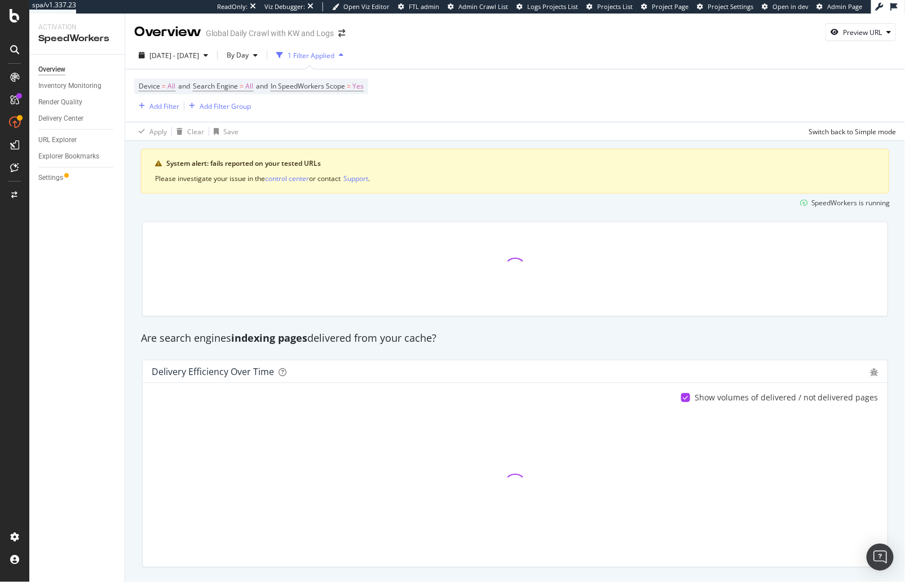
click at [117, 234] on div "Overview Inventory Monitoring Render Quality Delivery Center URL Explorer Explo…" at bounding box center [76, 318] width 95 height 527
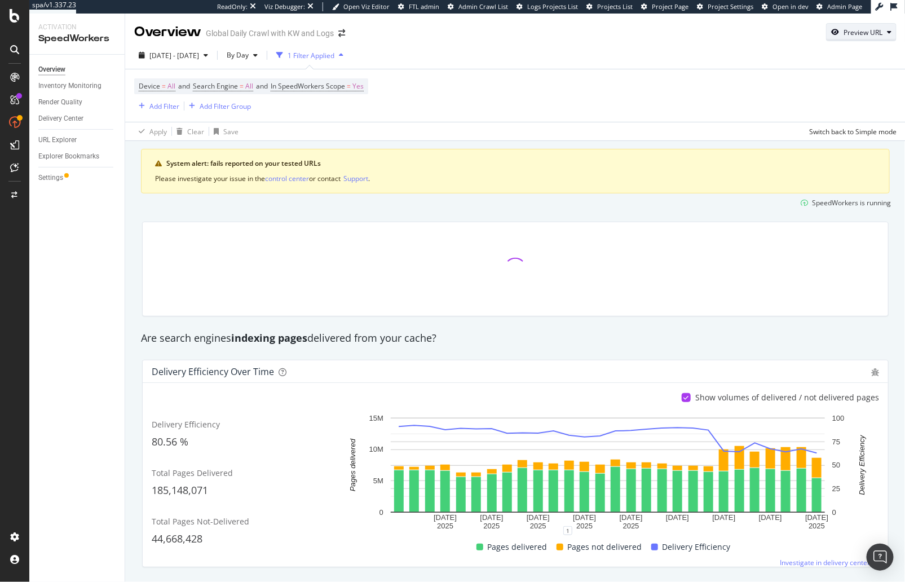
click at [868, 33] on div "Preview URL" at bounding box center [863, 33] width 39 height 10
click at [839, 90] on input "url" at bounding box center [826, 85] width 123 height 20
paste input "[URL][DOMAIN_NAME]"
type input "[URL][DOMAIN_NAME]"
click at [880, 105] on div "Preview" at bounding box center [876, 106] width 25 height 10
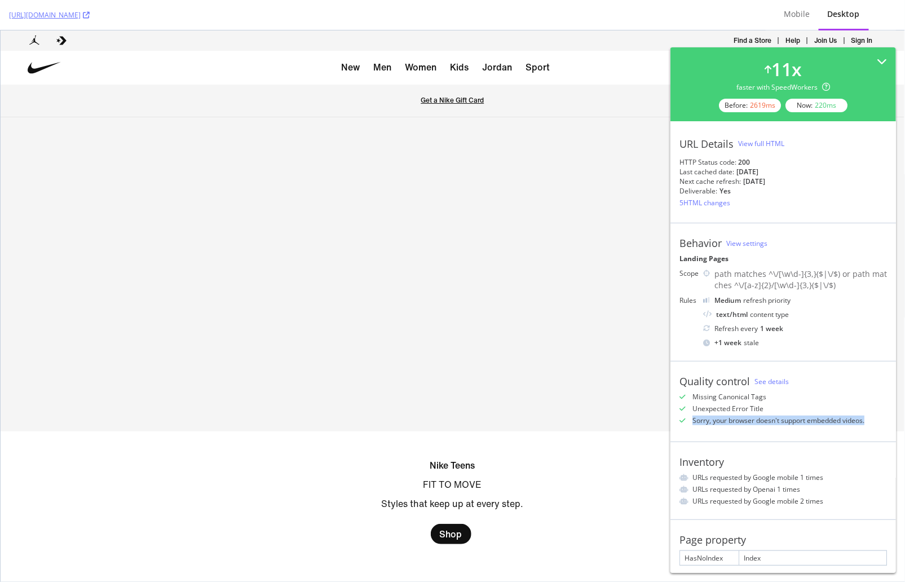
drag, startPoint x: 693, startPoint y: 422, endPoint x: 879, endPoint y: 423, distance: 186.7
click at [880, 424] on div "Sorry, your browser doesn't support embedded videos." at bounding box center [784, 421] width 208 height 10
click at [868, 421] on div "Sorry, your browser doesn't support embedded videos." at bounding box center [784, 421] width 208 height 10
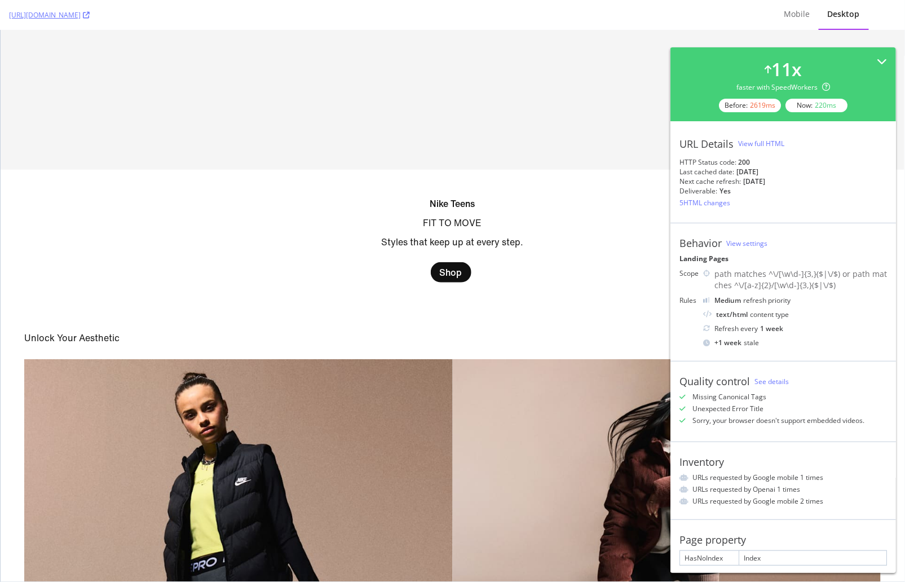
scroll to position [307, 0]
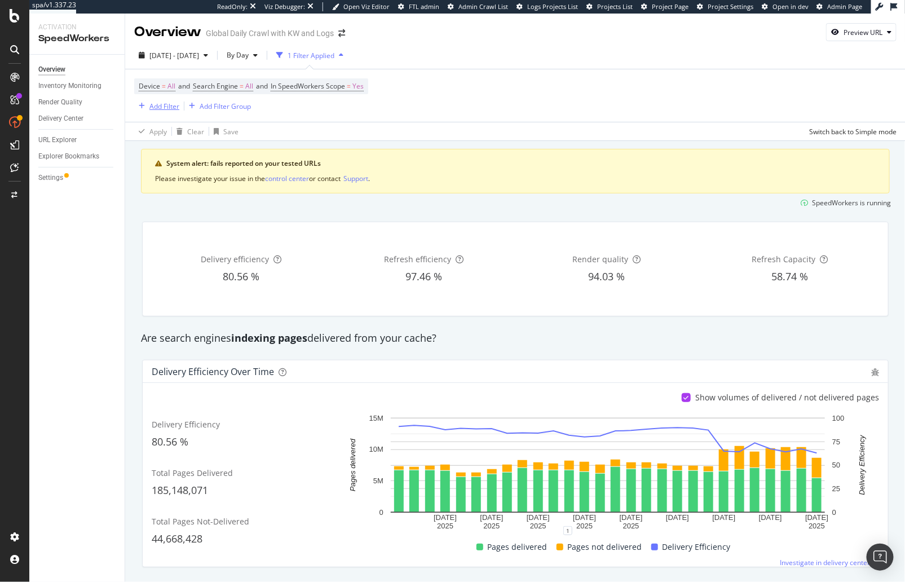
click at [170, 107] on div "Add Filter" at bounding box center [164, 107] width 30 height 10
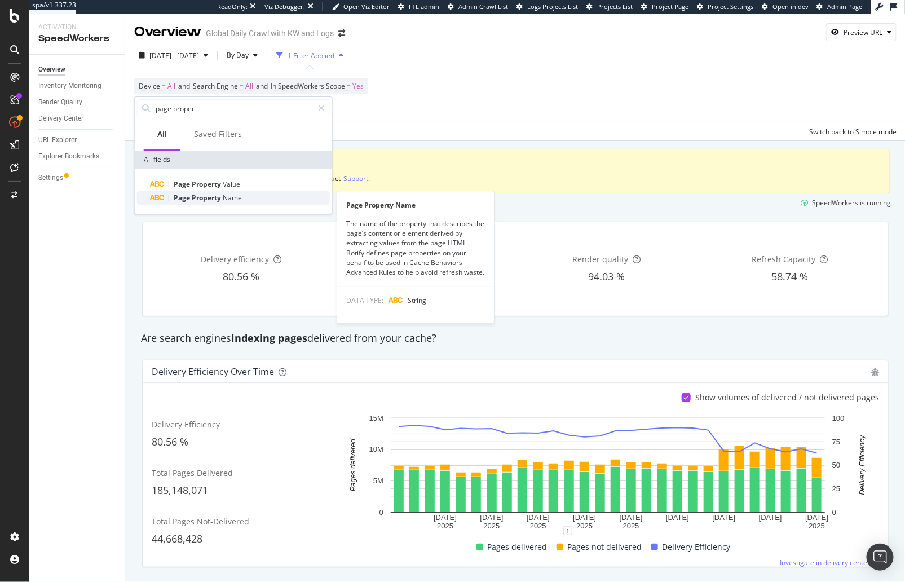
type input "page proper"
click at [225, 193] on span "Name" at bounding box center [232, 198] width 19 height 10
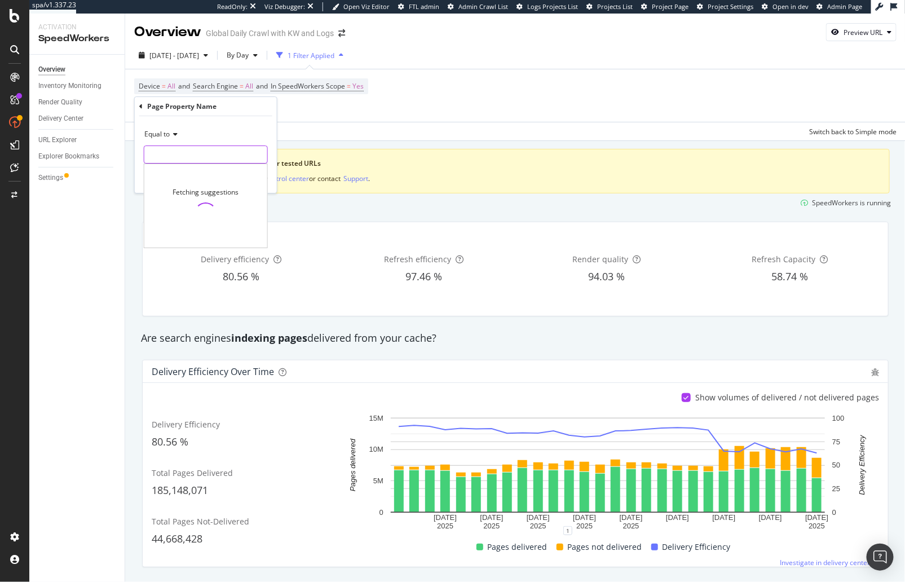
click at [215, 157] on input "text" at bounding box center [205, 155] width 123 height 18
click at [557, 69] on div "Device = All and Search Engine = All and In SpeedWorkers Scope = Yes Add Filter…" at bounding box center [515, 95] width 763 height 52
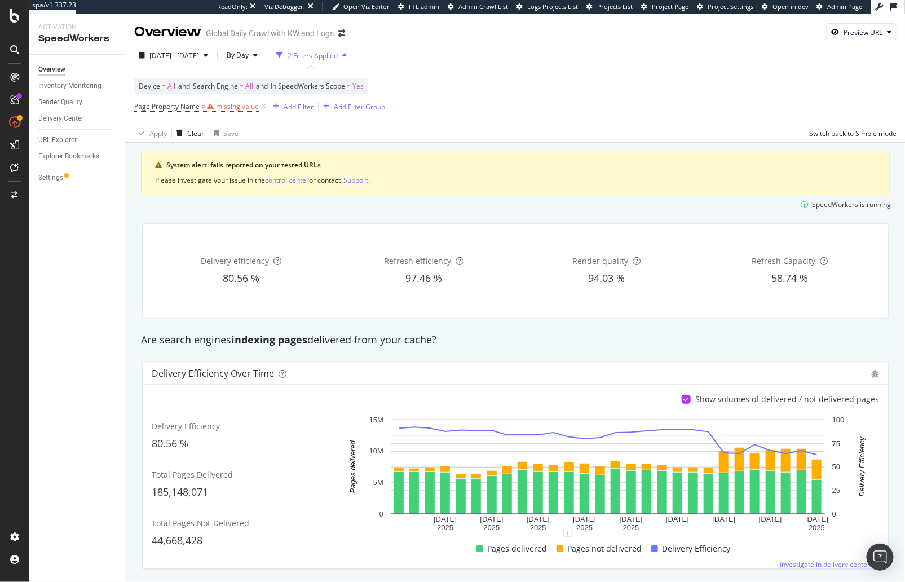
drag, startPoint x: 135, startPoint y: 216, endPoint x: 117, endPoint y: 181, distance: 39.4
click at [75, 100] on div "Render Quality" at bounding box center [60, 102] width 44 height 12
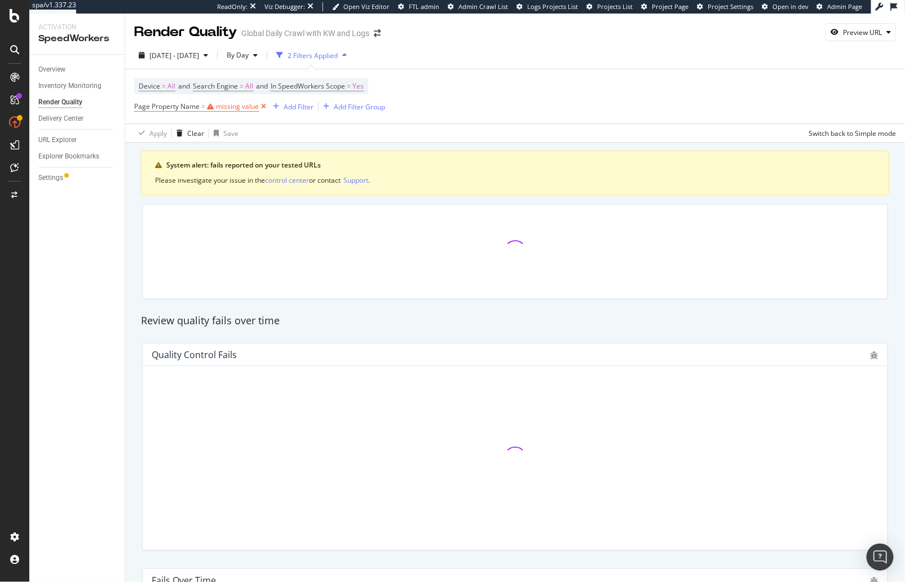
click at [265, 105] on icon at bounding box center [264, 106] width 10 height 11
click at [123, 231] on div "Overview Inventory Monitoring Render Quality Delivery Center URL Explorer Explo…" at bounding box center [76, 318] width 95 height 527
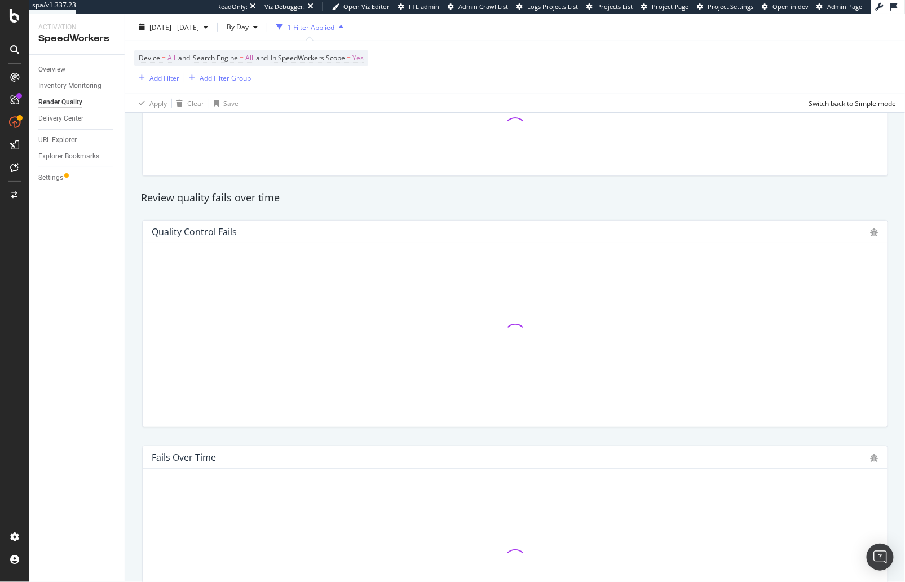
scroll to position [135, 0]
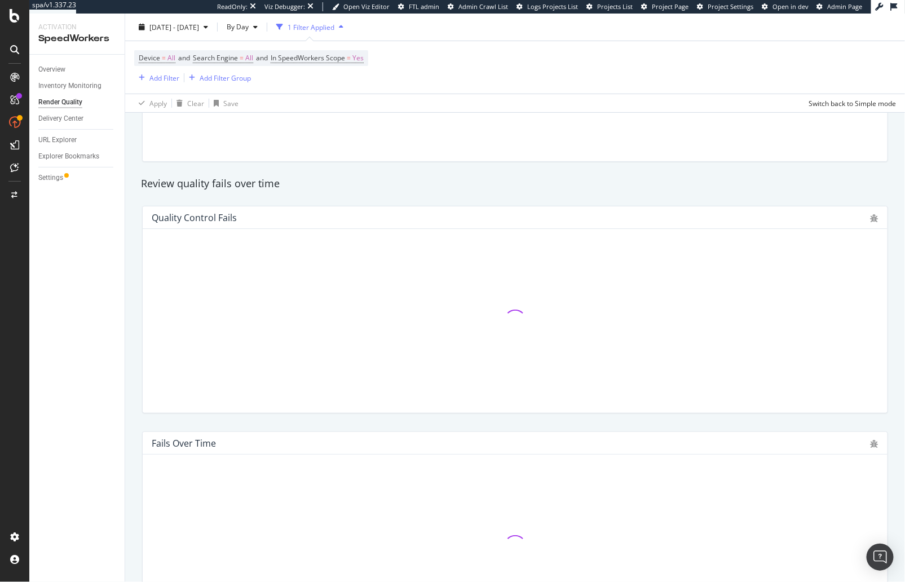
click at [187, 178] on div "Review quality fails over time" at bounding box center [515, 184] width 760 height 15
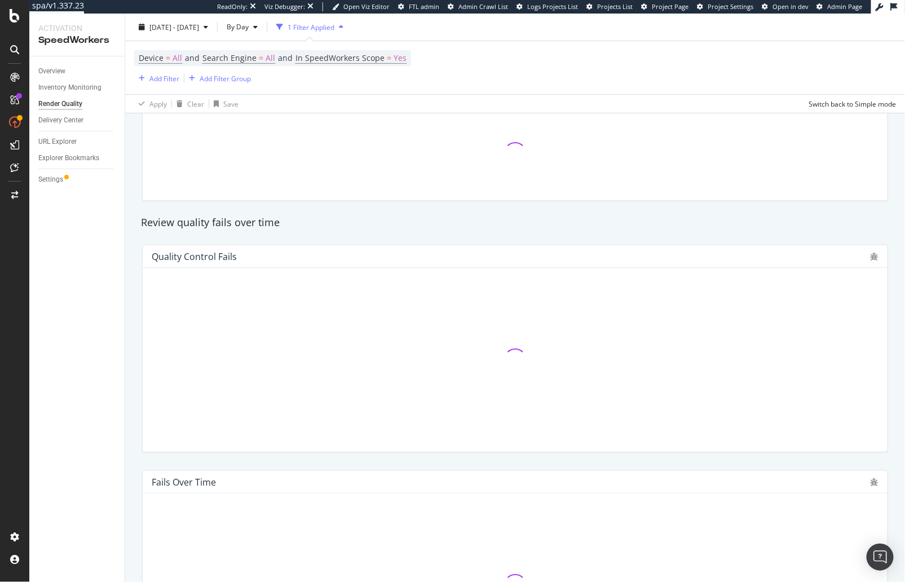
scroll to position [104, 0]
drag, startPoint x: 61, startPoint y: 179, endPoint x: 267, endPoint y: 1, distance: 272.4
click at [0, 0] on div "spa/v1.337.23 ReadOnly: Viz Debugger: Open Viz Editor FTL admin Admin Crawl Lis…" at bounding box center [452, 291] width 905 height 582
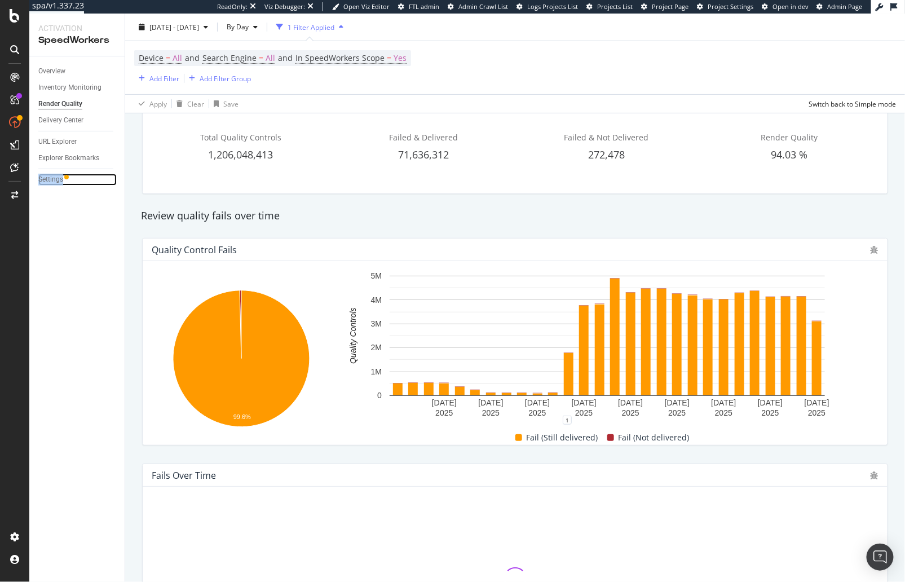
scroll to position [0, 0]
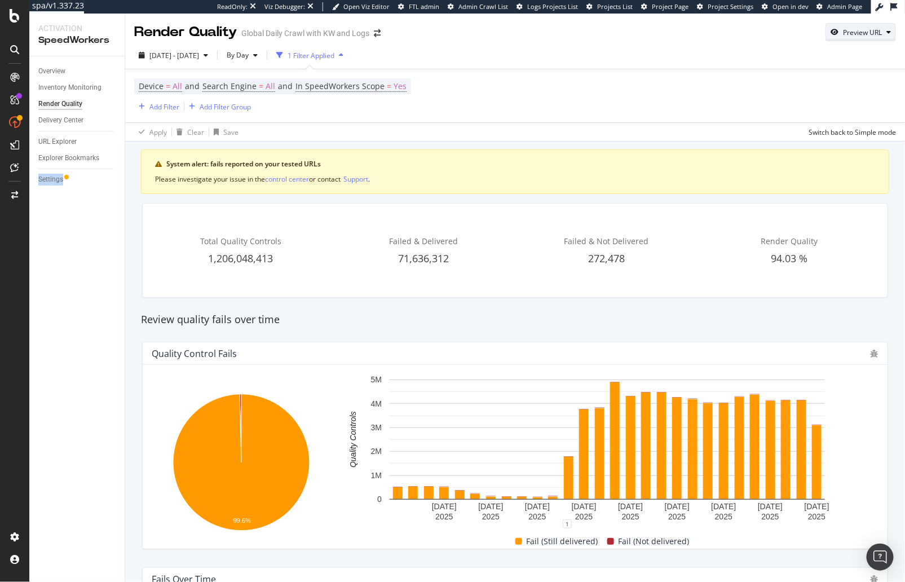
click at [844, 35] on div "Preview URL" at bounding box center [862, 33] width 39 height 10
click at [831, 81] on input "url" at bounding box center [826, 85] width 123 height 20
paste input "https://www.nike.com/teens"
type input "https://www.nike.com/teens"
click at [873, 107] on div "Preview" at bounding box center [876, 106] width 25 height 10
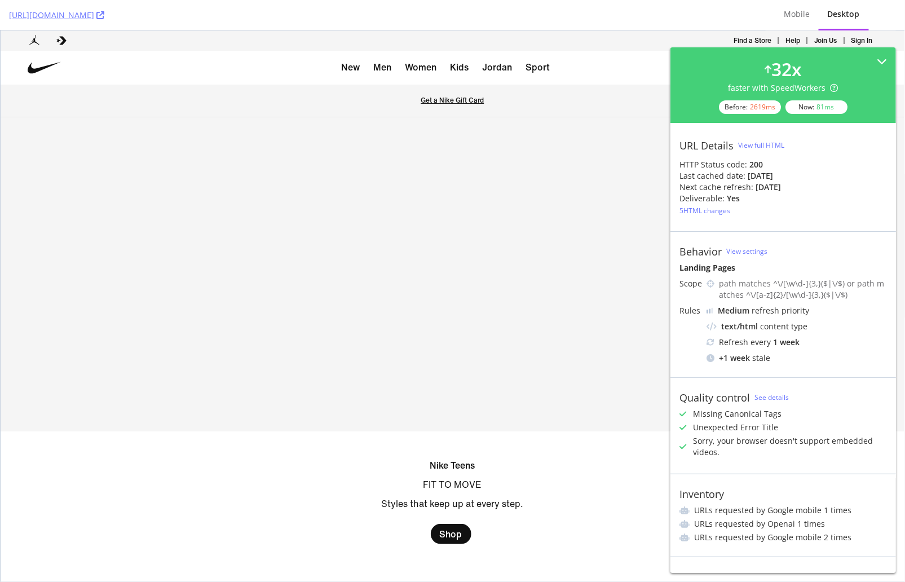
click at [405, 221] on link "" at bounding box center [453, 274] width 904 height 314
click at [281, 63] on ul "New New & Featured Shop Sale: New Styles Added New Arrivals Best Sellers Latest…" at bounding box center [452, 67] width 557 height 34
click at [156, 60] on nav "New New & Featured Shop Sale: New Styles Added New Arrivals Best Sellers Latest…" at bounding box center [453, 67] width 904 height 34
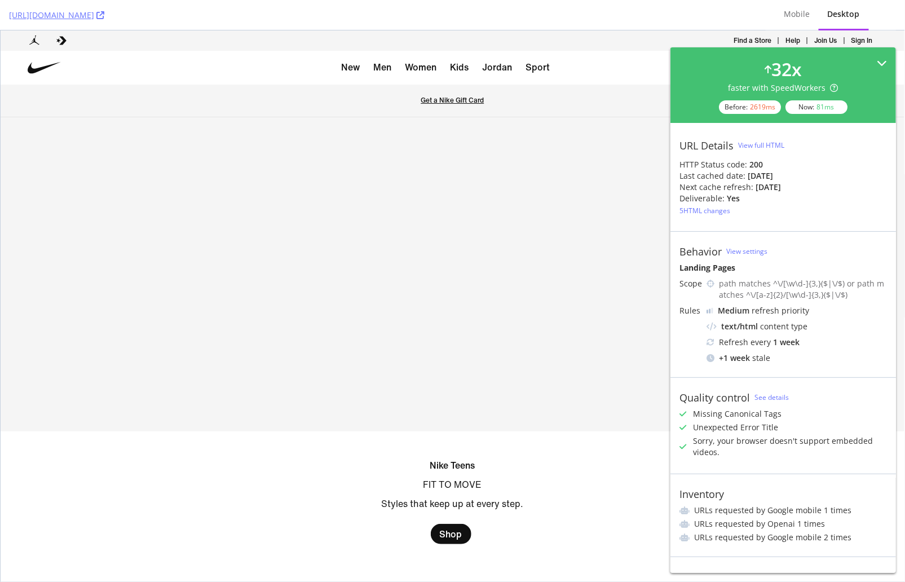
drag, startPoint x: 865, startPoint y: 30, endPoint x: 880, endPoint y: 61, distance: 34.6
click at [880, 61] on icon at bounding box center [882, 63] width 10 height 10
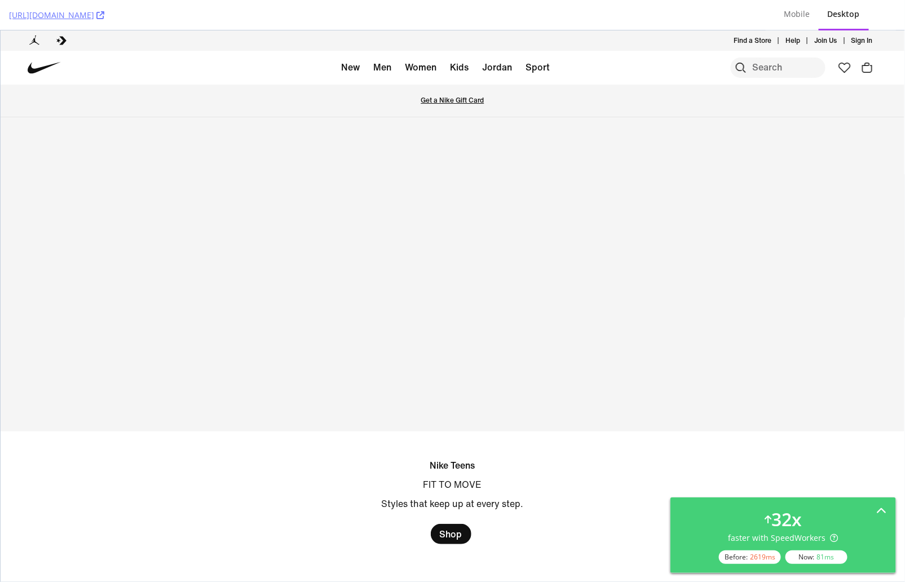
click at [258, 58] on ul "New New & Featured Shop Sale: New Styles Added New Arrivals Best Sellers Latest…" at bounding box center [452, 67] width 557 height 34
click at [104, 12] on icon at bounding box center [100, 15] width 8 height 8
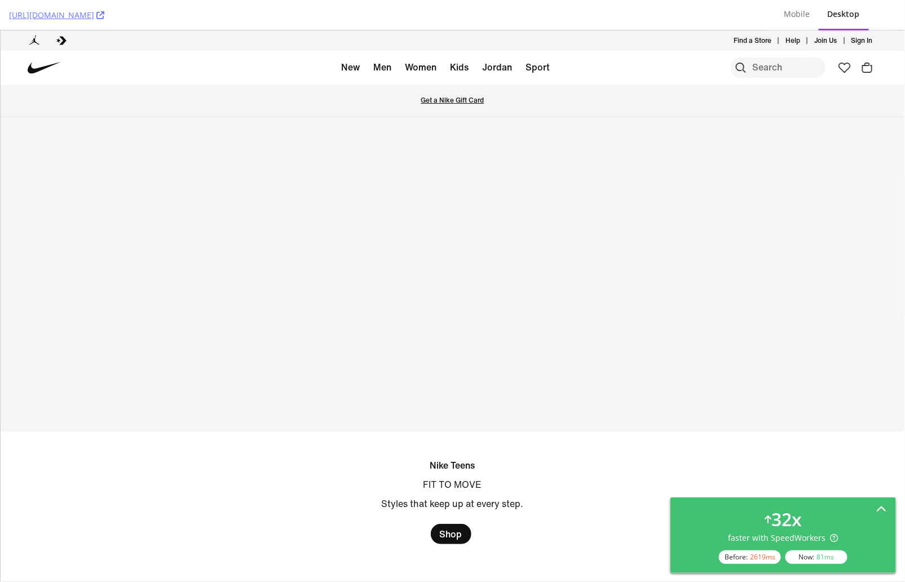
click at [882, 507] on icon at bounding box center [882, 510] width 10 height 10
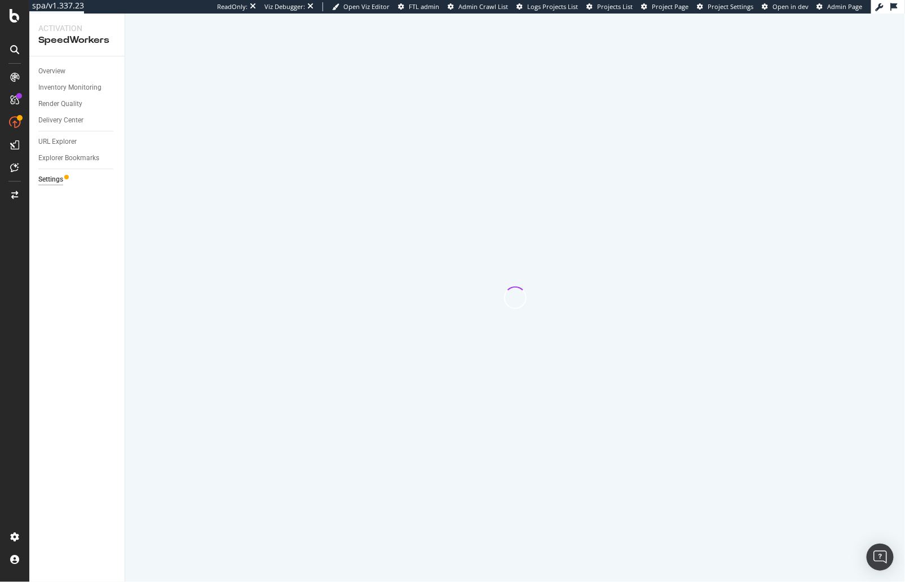
click at [94, 257] on div "Overview Inventory Monitoring Render Quality Delivery Center URL Explorer Explo…" at bounding box center [76, 319] width 95 height 526
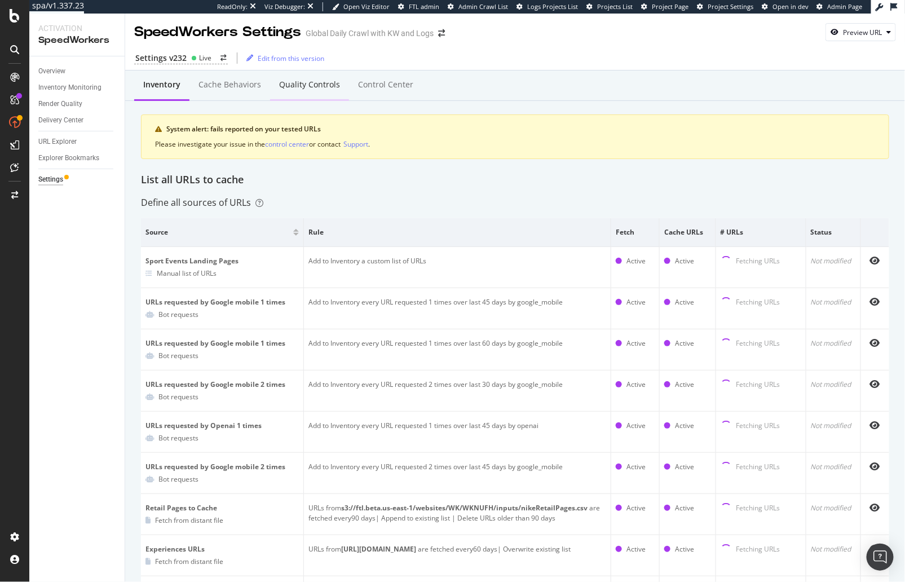
click at [307, 88] on div "Quality Controls" at bounding box center [309, 84] width 61 height 11
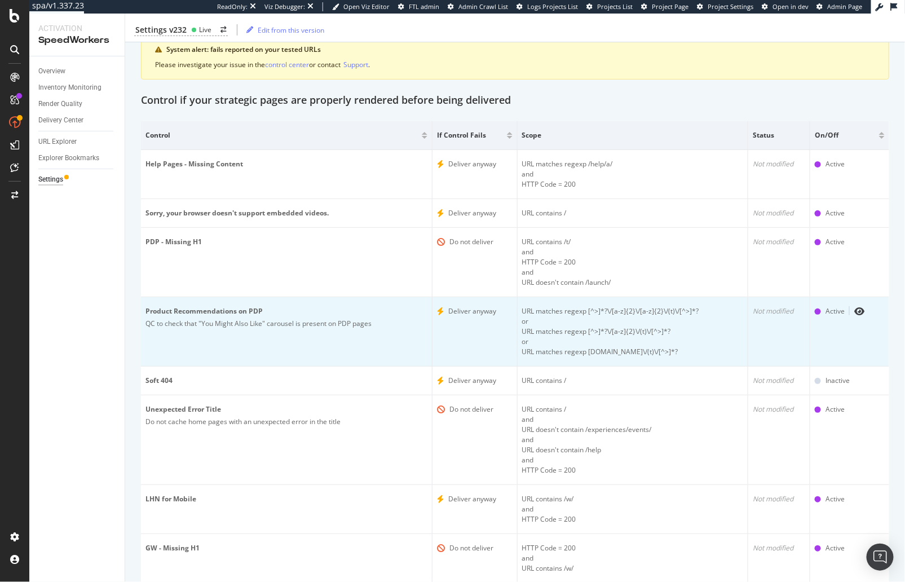
scroll to position [103, 0]
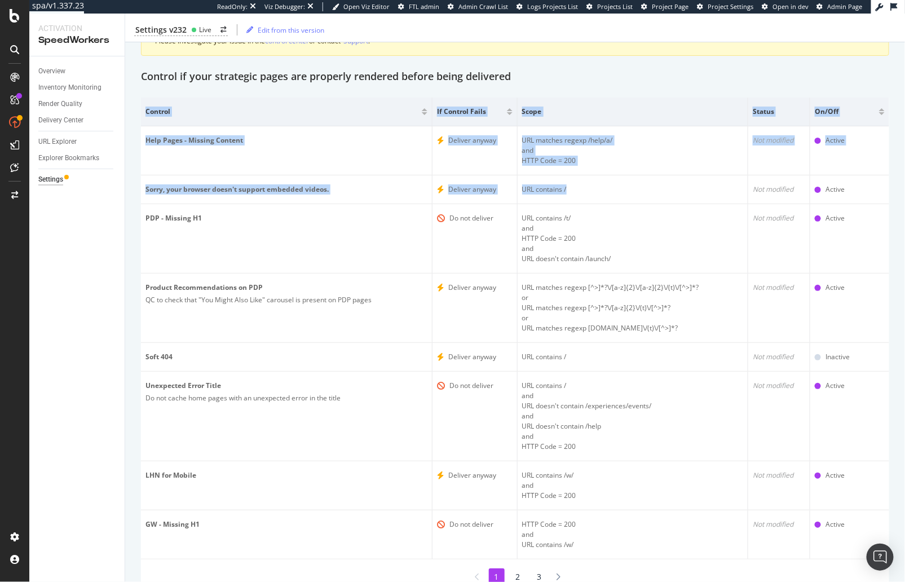
drag, startPoint x: 488, startPoint y: 192, endPoint x: 134, endPoint y: 193, distance: 354.8
click at [134, 193] on div "Inventory Cache behaviors Quality Controls Control Center System alert: fails r…" at bounding box center [515, 300] width 780 height 667
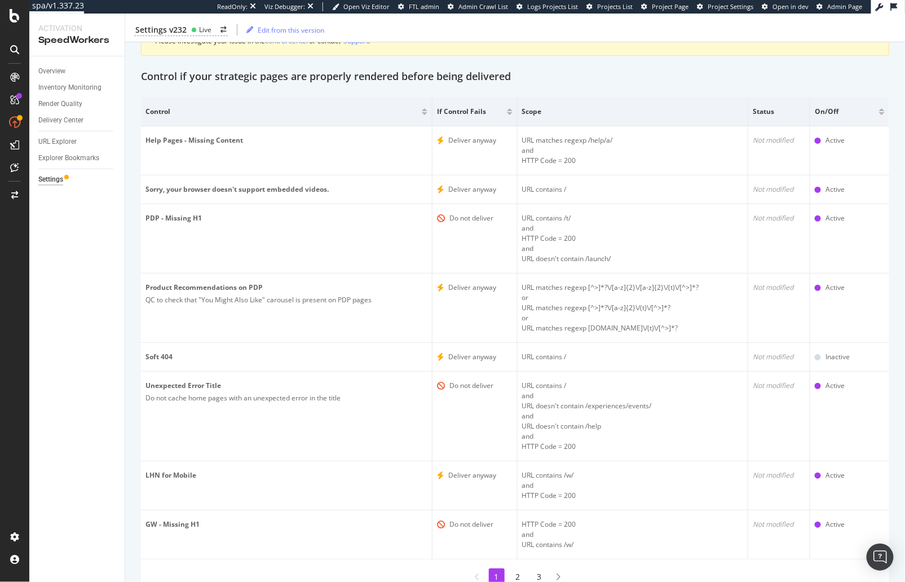
click at [134, 193] on div "Inventory Cache behaviors Quality Controls Control Center System alert: fails r…" at bounding box center [515, 300] width 780 height 667
drag, startPoint x: 133, startPoint y: 200, endPoint x: 125, endPoint y: 199, distance: 8.0
click at [133, 200] on div "Inventory Cache behaviors Quality Controls Control Center System alert: fails r…" at bounding box center [515, 300] width 780 height 667
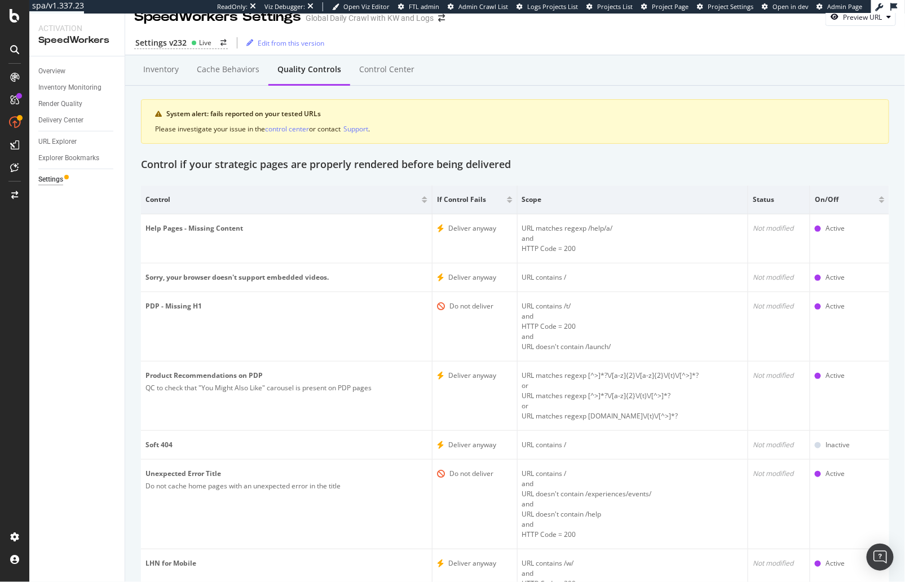
scroll to position [0, 0]
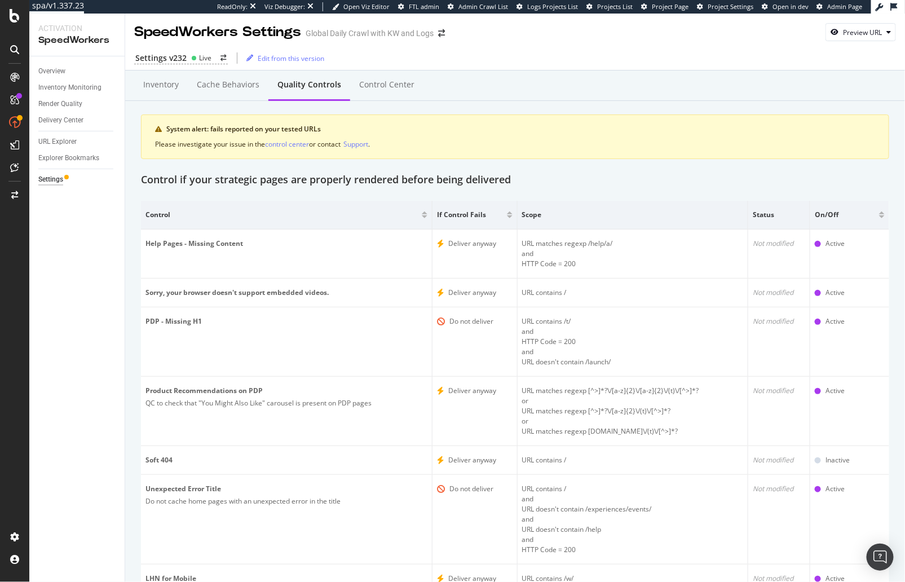
click at [123, 279] on div "Overview Inventory Monitoring Render Quality Delivery Center URL Explorer Explo…" at bounding box center [76, 319] width 95 height 526
click at [130, 289] on div "Inventory Cache behaviors Quality Controls Control Center System alert: fails r…" at bounding box center [515, 404] width 780 height 667
click at [132, 289] on div "Inventory Cache behaviors Quality Controls Control Center System alert: fails r…" at bounding box center [515, 404] width 780 height 667
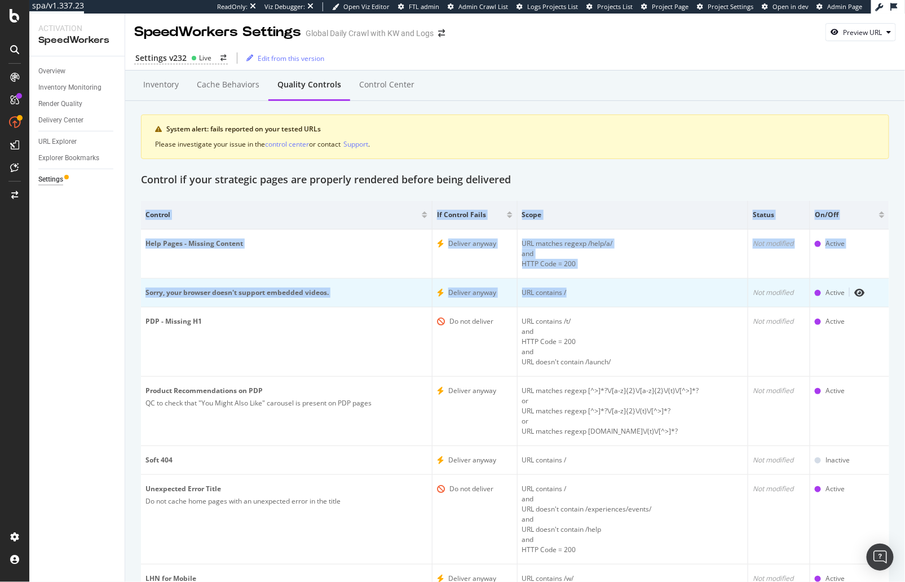
drag, startPoint x: 130, startPoint y: 290, endPoint x: 685, endPoint y: 289, distance: 554.4
click at [685, 289] on div "Inventory Cache behaviors Quality Controls Control Center System alert: fails r…" at bounding box center [515, 404] width 780 height 667
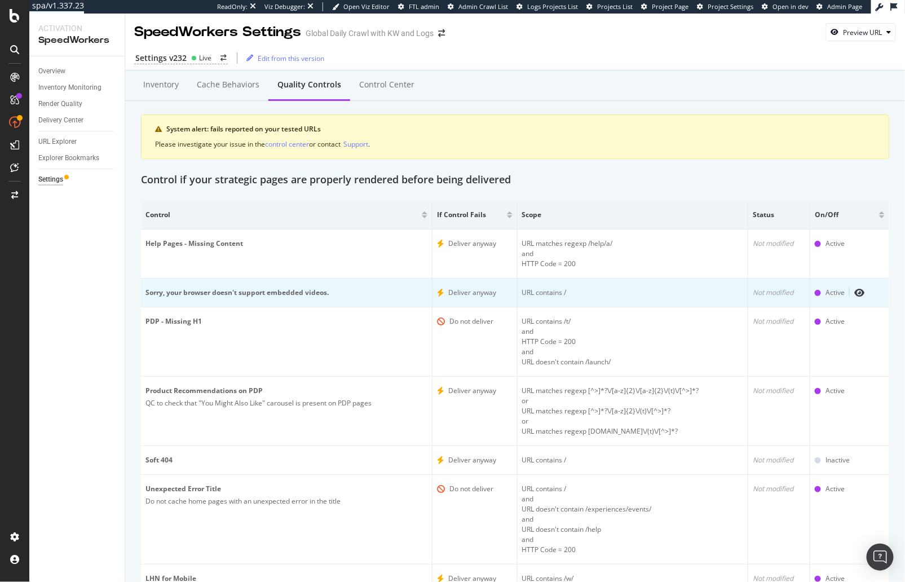
click at [565, 294] on div "URL contains /" at bounding box center [632, 293] width 221 height 10
drag, startPoint x: 569, startPoint y: 292, endPoint x: 539, endPoint y: 293, distance: 29.9
click at [539, 293] on div "URL contains /" at bounding box center [632, 293] width 221 height 10
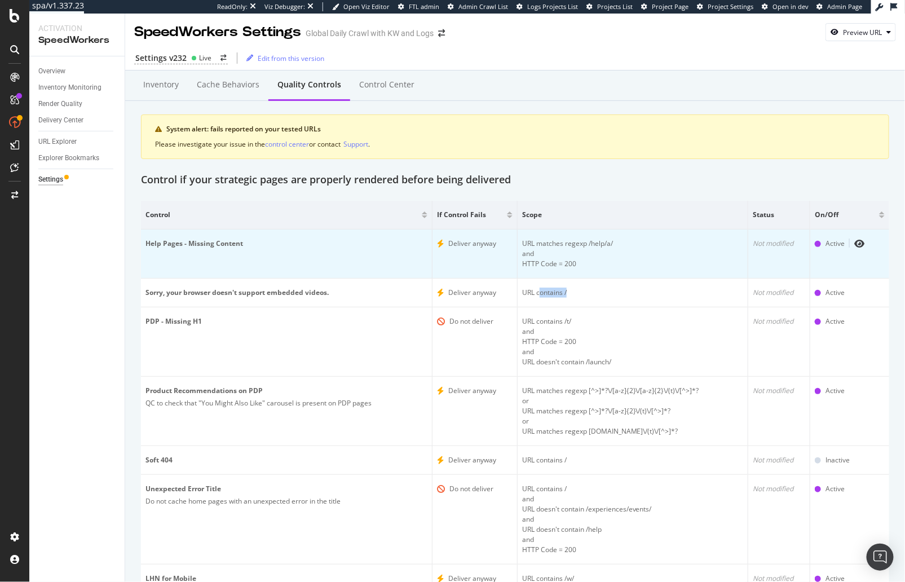
drag, startPoint x: 541, startPoint y: 293, endPoint x: 469, endPoint y: 266, distance: 77.4
click at [541, 293] on div "URL contains /" at bounding box center [632, 293] width 221 height 10
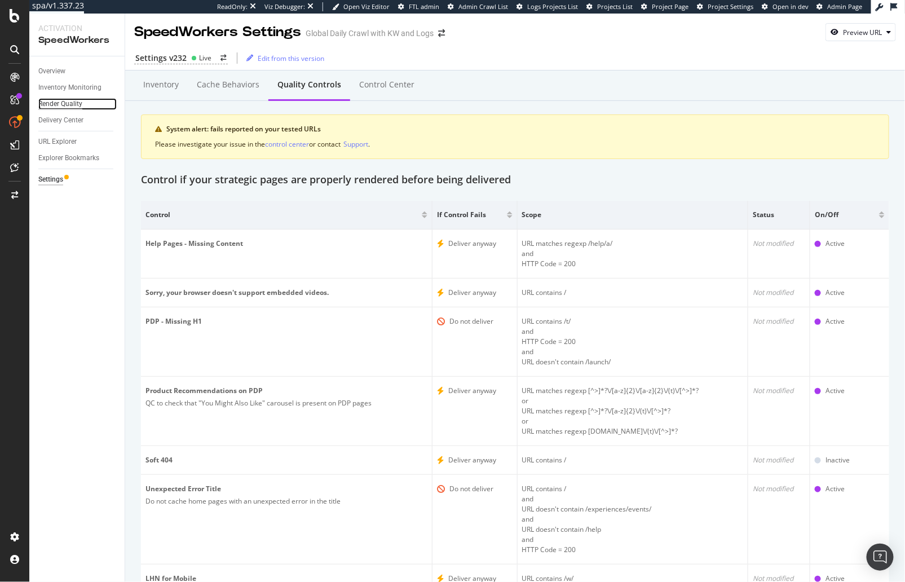
click at [63, 105] on div "Render Quality" at bounding box center [60, 104] width 44 height 12
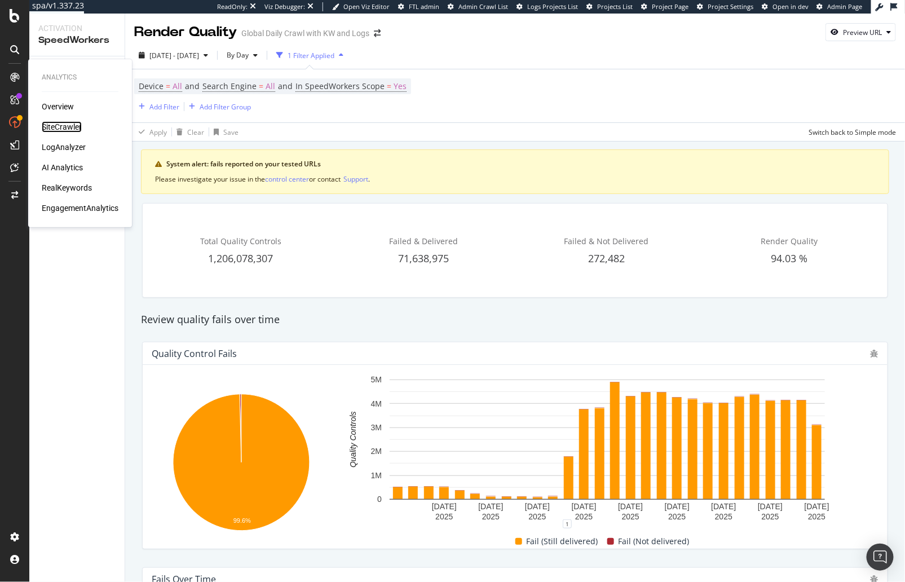
click at [64, 127] on div "SiteCrawler" at bounding box center [62, 126] width 40 height 11
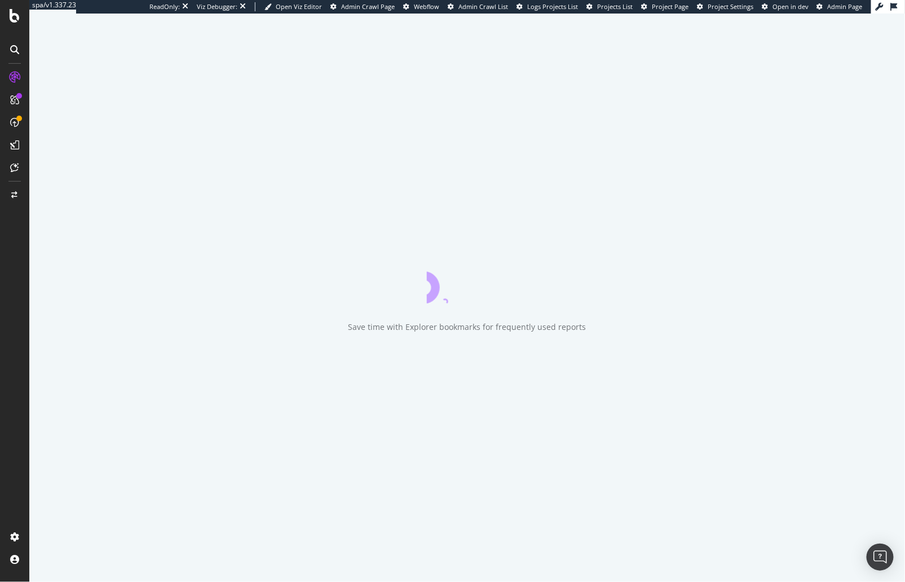
click at [22, 268] on div at bounding box center [14, 298] width 27 height 460
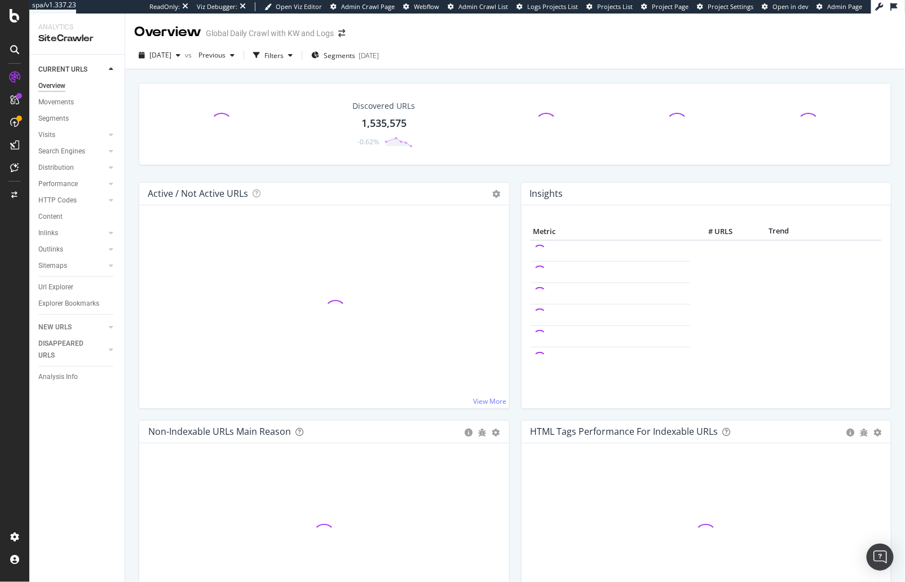
click at [231, 173] on div "Discovered URLs 1,535,575 -0.62%" at bounding box center [515, 132] width 764 height 99
click at [238, 173] on div "Discovered URLs 1,535,575 -0.62%" at bounding box center [515, 132] width 764 height 99
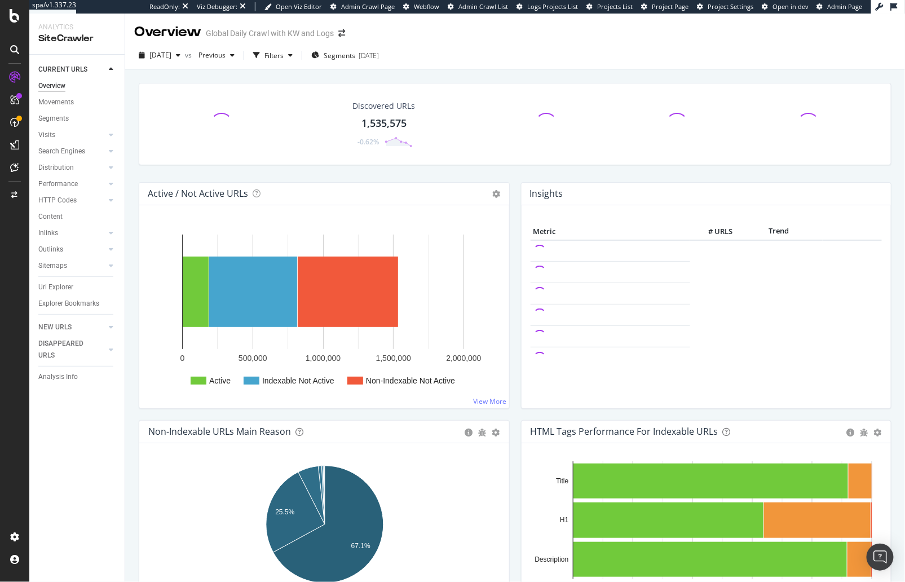
click at [127, 251] on div "Discovered URLs 1,535,575 -0.62% Active / Not Active URLs Chart (by Value) Char…" at bounding box center [515, 353] width 780 height 569
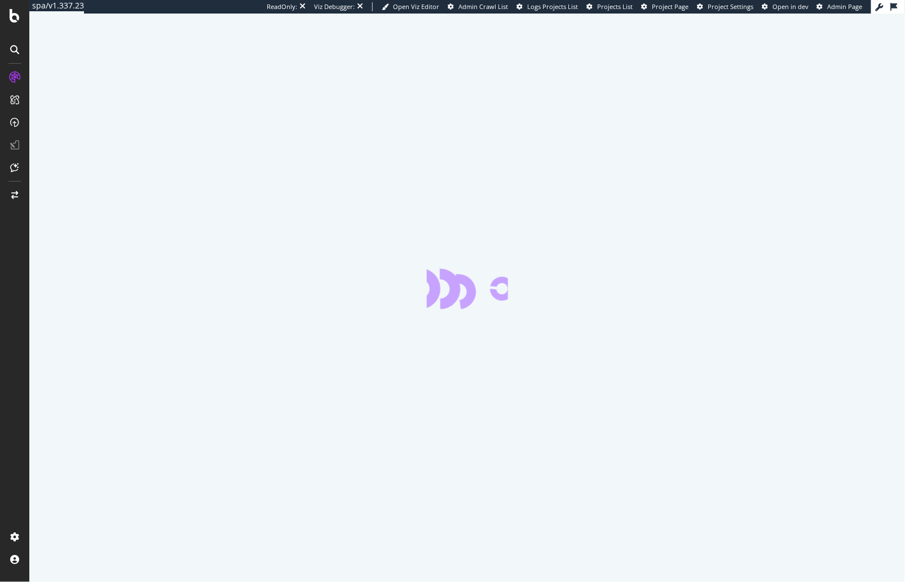
drag, startPoint x: 69, startPoint y: 237, endPoint x: 60, endPoint y: 205, distance: 33.9
click at [69, 236] on div at bounding box center [467, 298] width 876 height 569
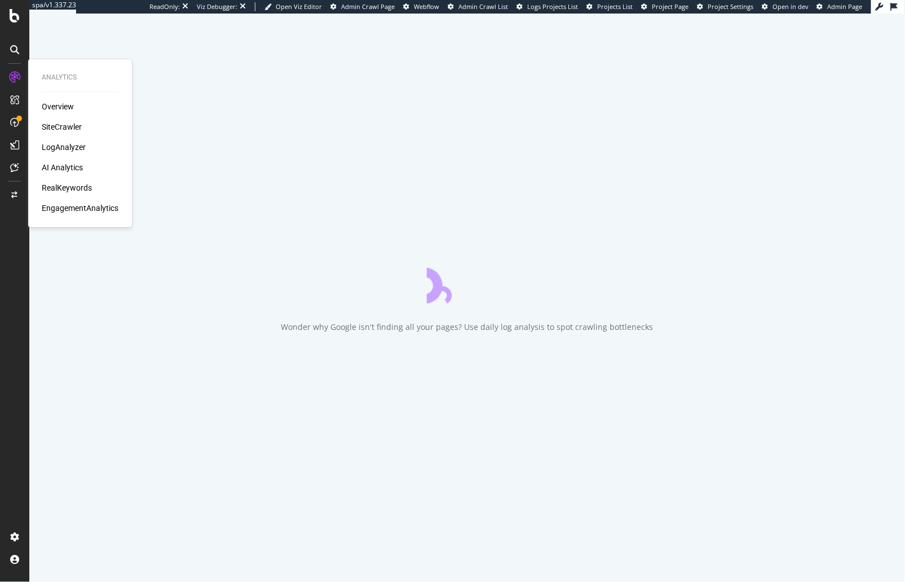
click at [70, 152] on div "LogAnalyzer" at bounding box center [64, 147] width 44 height 11
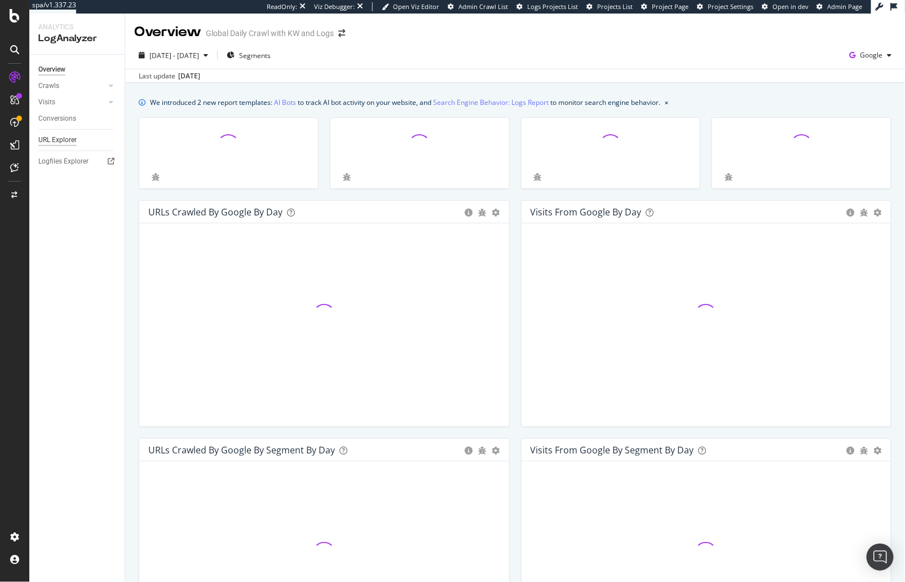
click at [65, 143] on div "URL Explorer" at bounding box center [57, 140] width 38 height 12
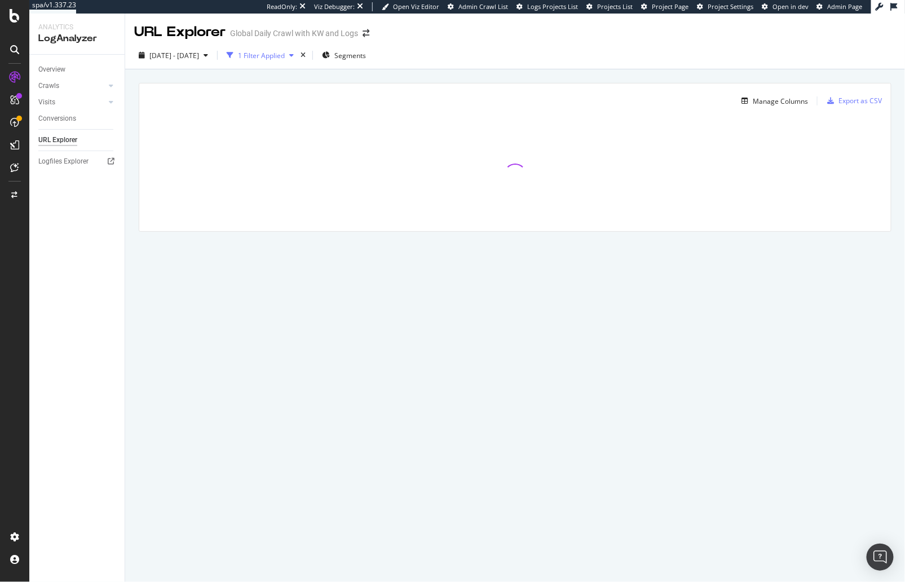
click at [285, 56] on div "1 Filter Applied" at bounding box center [261, 56] width 47 height 10
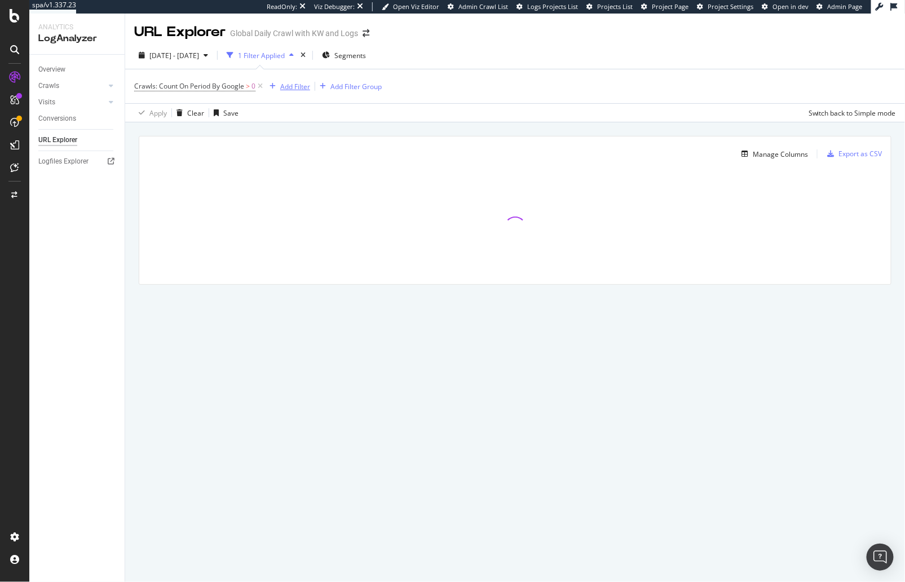
click at [293, 87] on div "Add Filter" at bounding box center [295, 87] width 30 height 10
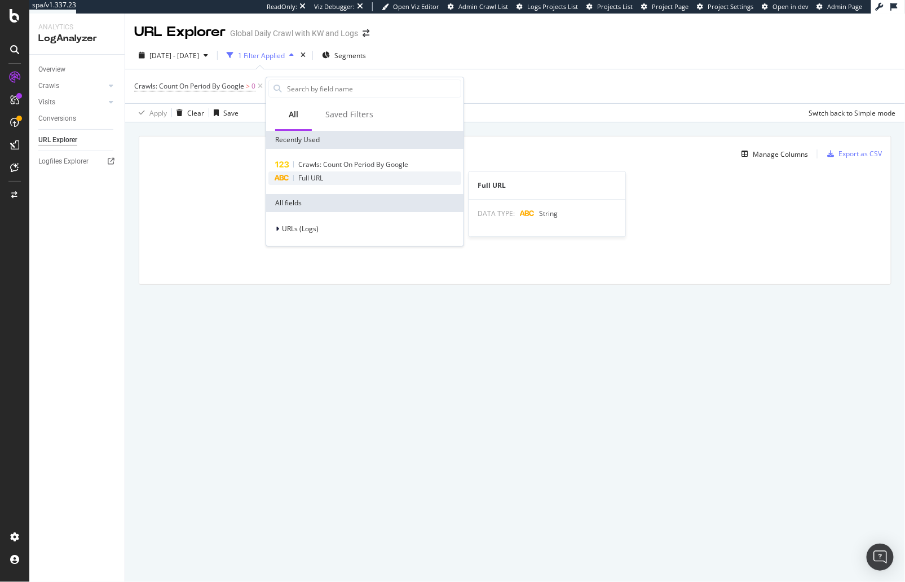
click at [314, 177] on span "Full URL" at bounding box center [310, 178] width 25 height 10
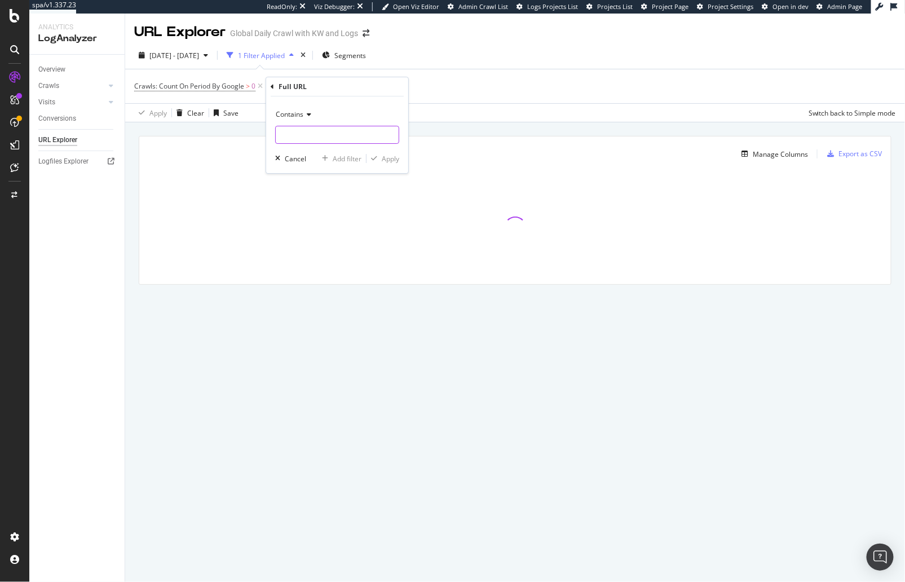
click at [310, 139] on input "text" at bounding box center [337, 135] width 123 height 18
type input "?nikegos"
click at [388, 159] on div "Apply" at bounding box center [390, 159] width 17 height 10
drag, startPoint x: 380, startPoint y: 125, endPoint x: 285, endPoint y: 142, distance: 95.7
click at [371, 124] on div "Manage Columns Export as CSV Full URL Crawls: Count On Period By Google" at bounding box center [515, 223] width 780 height 202
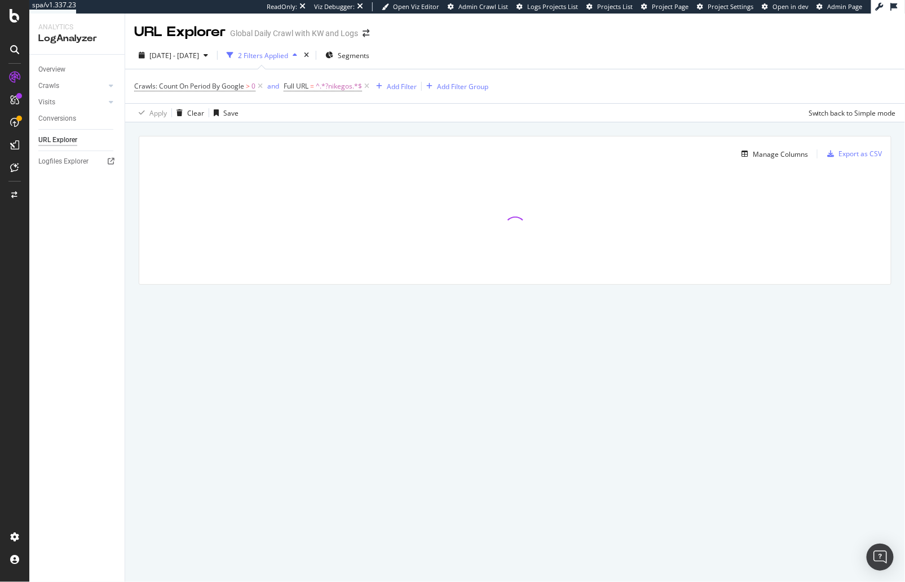
click at [66, 325] on div "Overview Crawls Daily Distribution Segments Distribution HTTP Codes Resources V…" at bounding box center [76, 318] width 95 height 527
click at [328, 122] on div "Manage Columns Export as CSV Full URL Crawls: Count On Period By Google" at bounding box center [515, 223] width 780 height 202
drag, startPoint x: 82, startPoint y: 247, endPoint x: 70, endPoint y: 255, distance: 14.7
click at [82, 247] on div "Overview Crawls Daily Distribution Segments Distribution HTTP Codes Resources V…" at bounding box center [76, 319] width 95 height 526
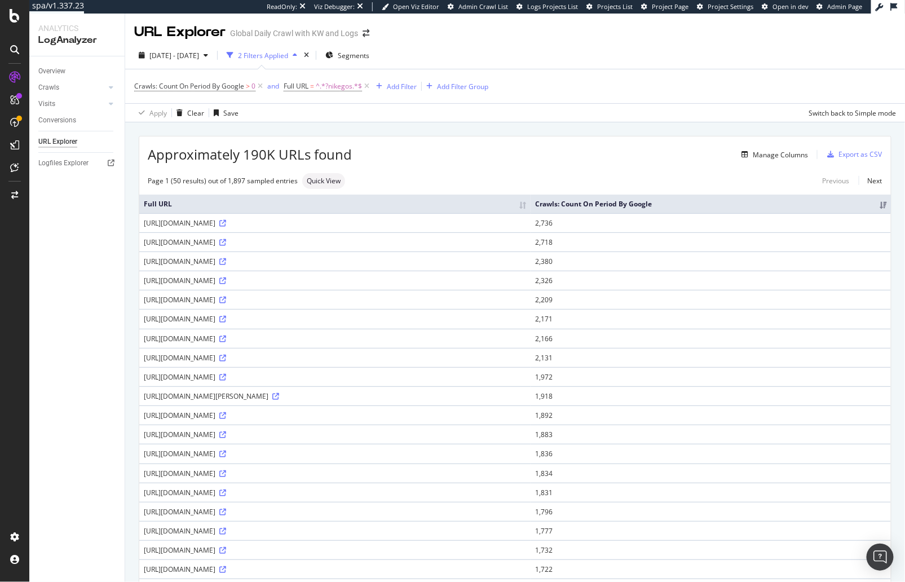
click at [439, 162] on div "Approximately 190K URLs found Manage Columns Export as CSV" at bounding box center [515, 150] width 752 height 28
click at [482, 158] on div "Manage Columns" at bounding box center [580, 155] width 456 height 14
click at [369, 51] on span "Segments" at bounding box center [354, 56] width 32 height 10
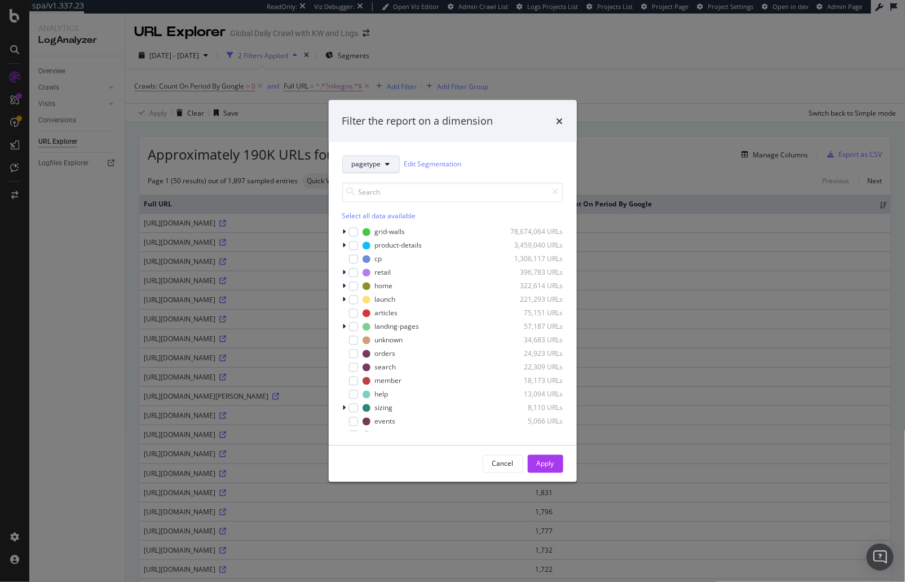
drag, startPoint x: 384, startPoint y: 165, endPoint x: 382, endPoint y: 170, distance: 5.8
click at [384, 165] on button "pagetype" at bounding box center [371, 164] width 58 height 18
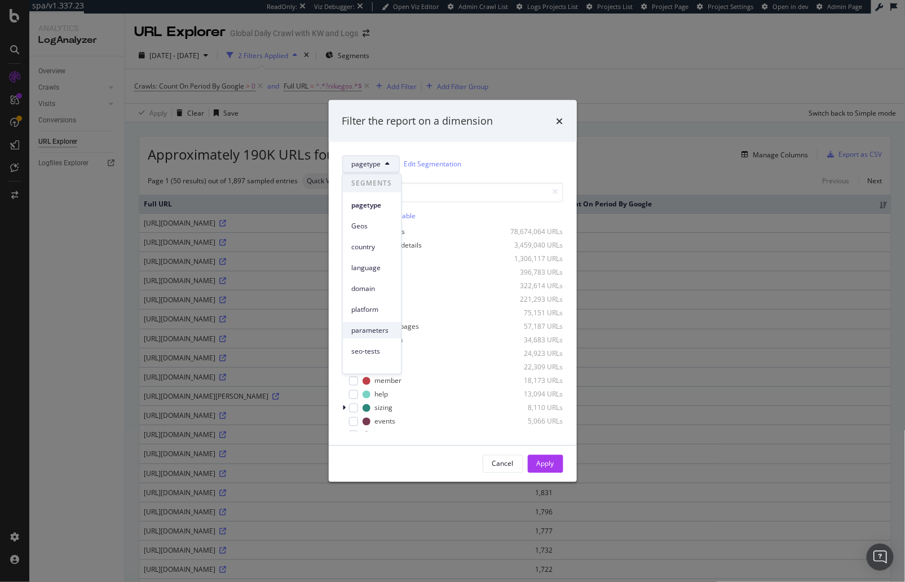
click at [376, 332] on span "parameters" at bounding box center [372, 330] width 41 height 10
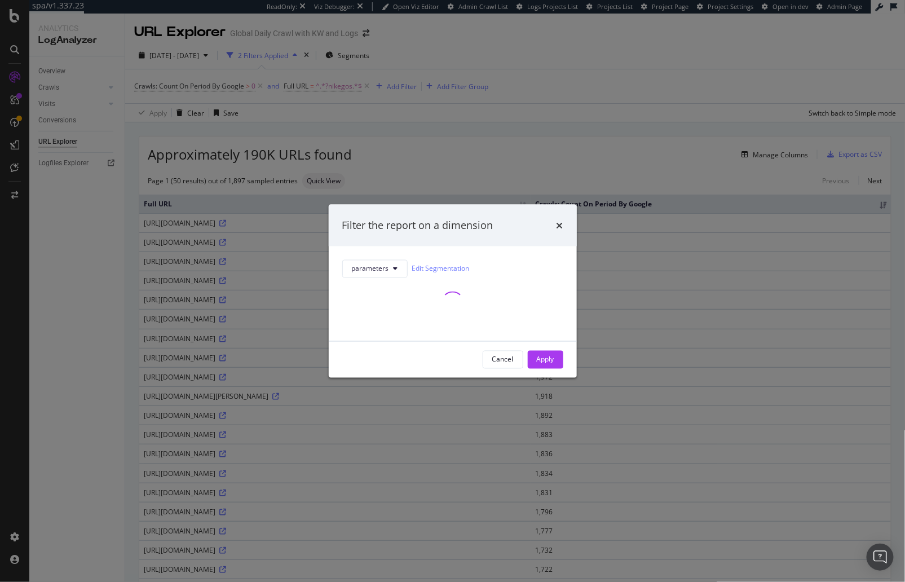
click at [488, 252] on div "parameters Edit Segmentation" at bounding box center [453, 293] width 248 height 95
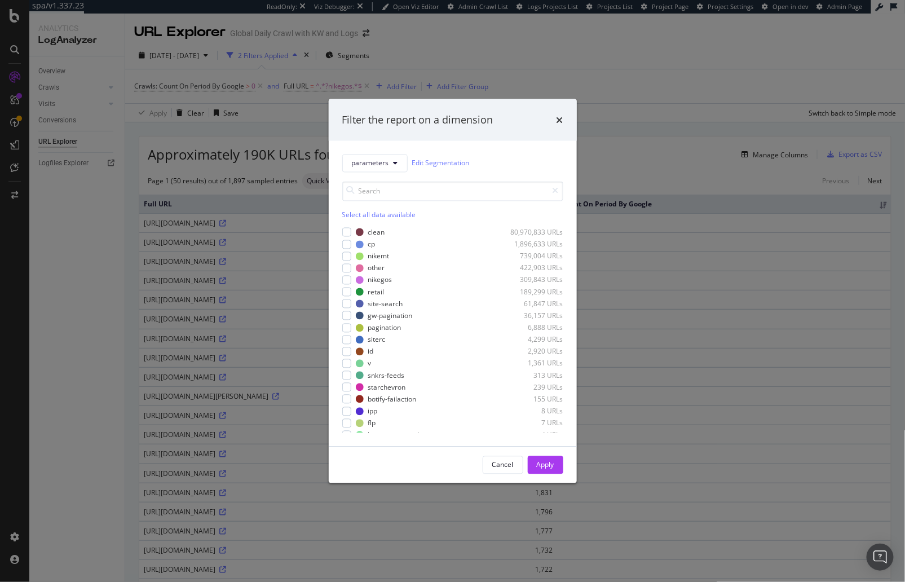
scroll to position [19, 0]
click at [561, 118] on icon "times" at bounding box center [560, 119] width 7 height 9
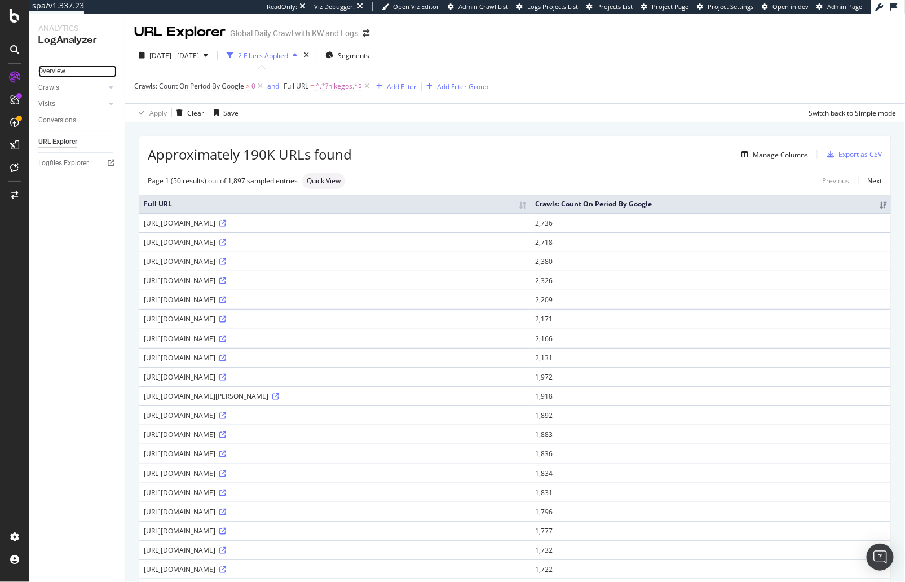
click at [77, 73] on link "Overview" at bounding box center [77, 71] width 78 height 12
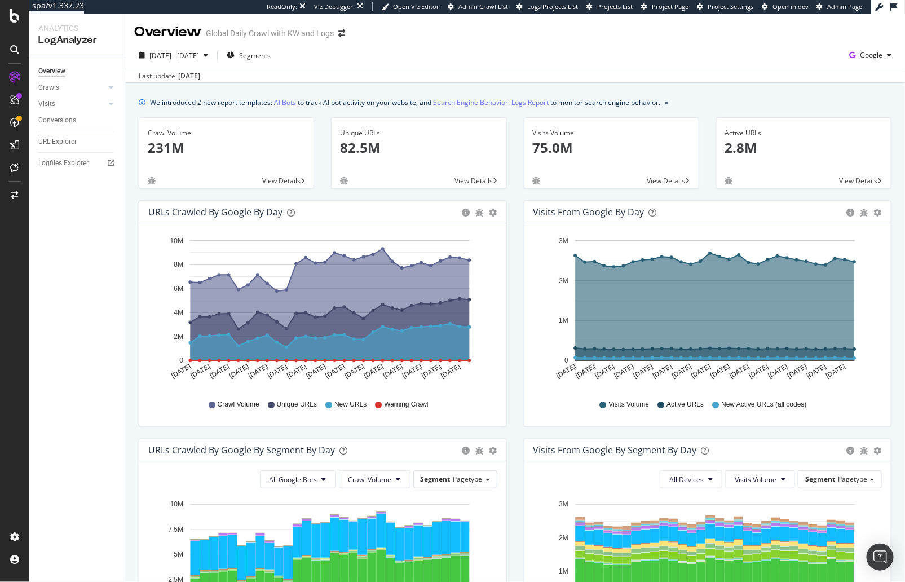
drag, startPoint x: 140, startPoint y: 283, endPoint x: 131, endPoint y: 271, distance: 14.9
click at [137, 283] on div "URLs Crawled by Google by day Area Table Hold CMD (⌘) while clicking to filter …" at bounding box center [322, 319] width 385 height 238
click at [67, 85] on link "Crawls" at bounding box center [71, 88] width 67 height 12
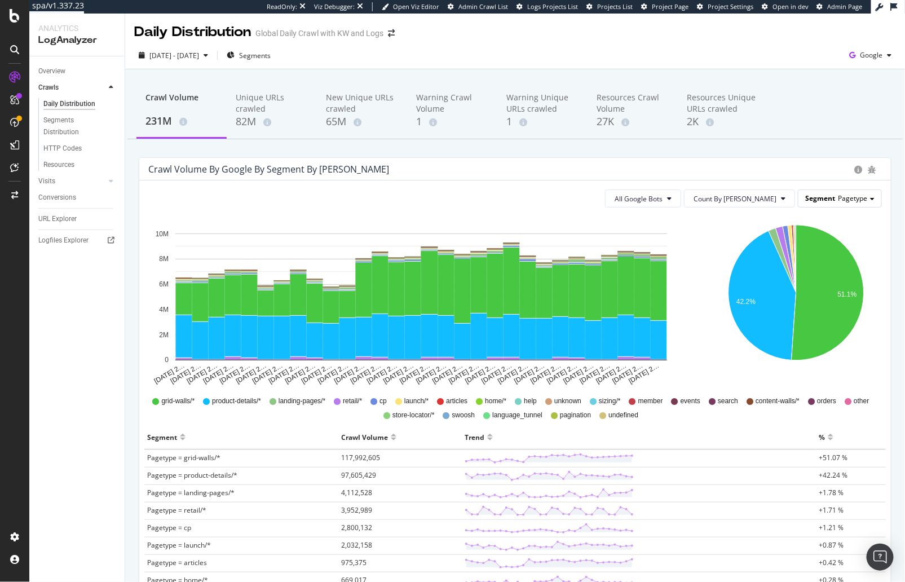
drag, startPoint x: 830, startPoint y: 210, endPoint x: 834, endPoint y: 204, distance: 6.9
click at [831, 206] on div "All Google Bots Count By Day Segment Pagetype Hold CMD (⌘) while clicking to fi…" at bounding box center [515, 526] width 752 height 693
click at [834, 204] on div "Segment Pagetype" at bounding box center [840, 198] width 83 height 16
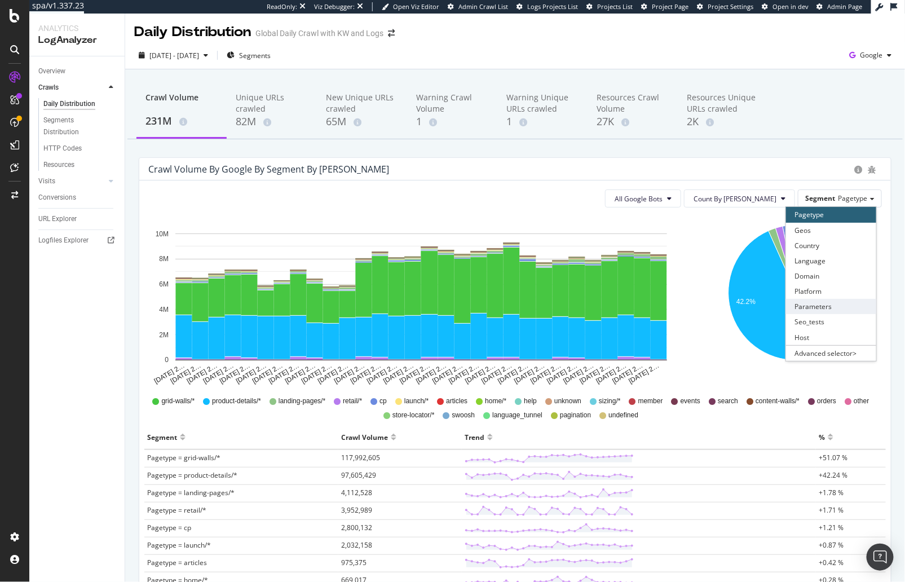
click at [841, 303] on div "Parameters" at bounding box center [831, 306] width 90 height 15
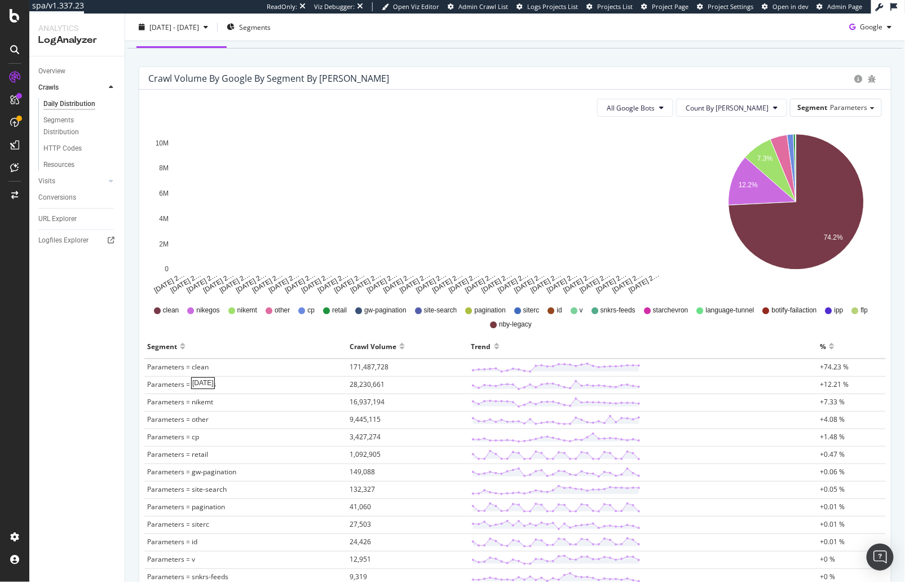
scroll to position [91, 0]
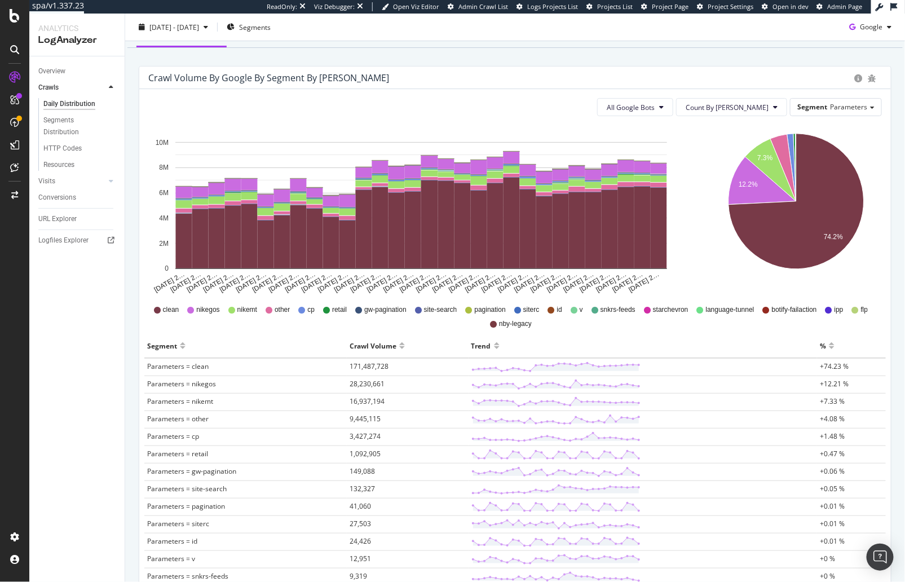
click at [131, 298] on div "Crawl Volume by google by Segment by Day All Google Bots Count By Day Segment P…" at bounding box center [515, 404] width 770 height 676
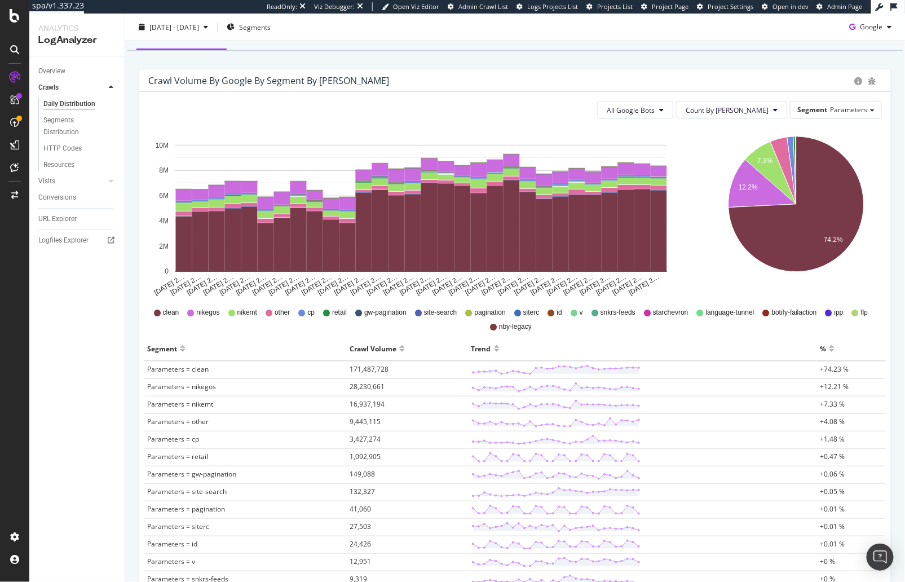
scroll to position [122, 0]
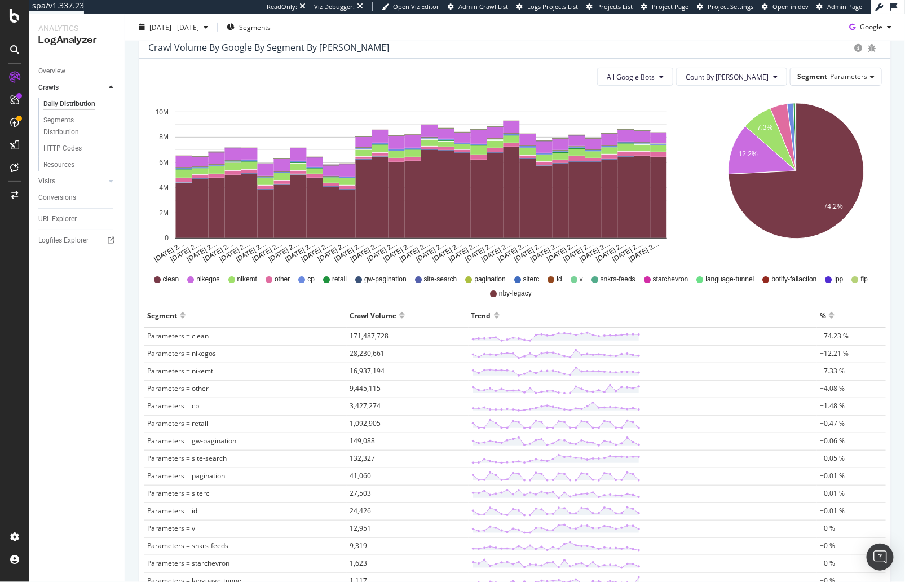
click at [110, 384] on div "Overview Crawls Daily Distribution Segments Distribution HTTP Codes Resources V…" at bounding box center [76, 319] width 95 height 526
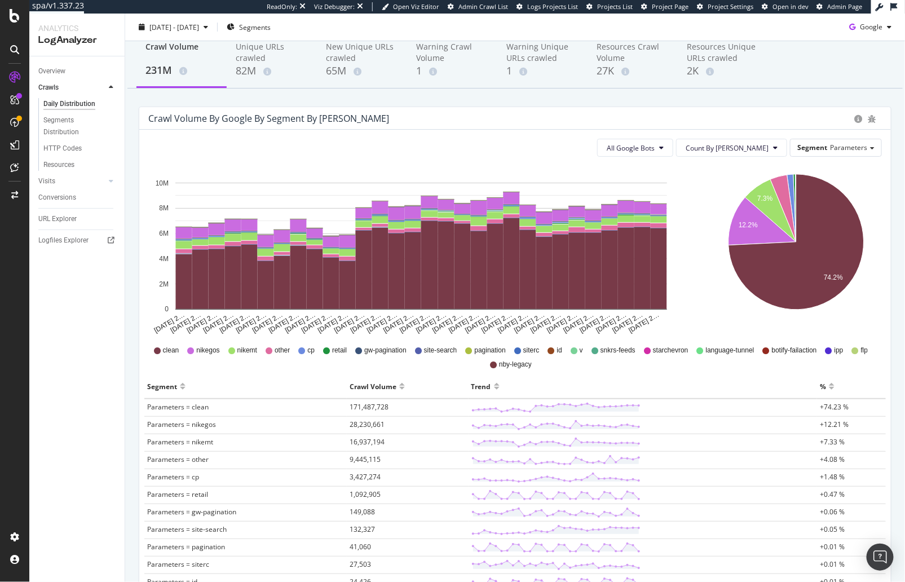
scroll to position [37, 0]
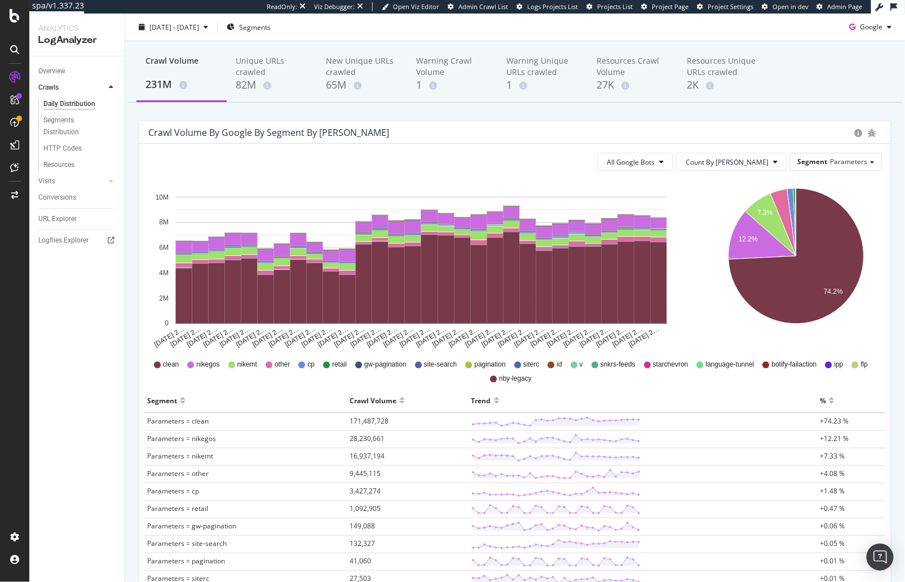
click at [134, 253] on div "Crawl Volume by google by Segment by Day All Google Bots Count By Day Segment P…" at bounding box center [515, 459] width 770 height 676
drag, startPoint x: 131, startPoint y: 334, endPoint x: 86, endPoint y: 335, distance: 45.1
click at [131, 334] on div "Crawl Volume by google by Segment by Day All Google Bots Count By Day Segment P…" at bounding box center [515, 459] width 770 height 676
click at [334, 108] on div "Crawl Volume 231M Unique URLs crawled 82M New Unique URLs crawled 65M Warning C…" at bounding box center [515, 434] width 780 height 803
click at [318, 431] on td "Parameters = nikegos" at bounding box center [245, 439] width 202 height 17
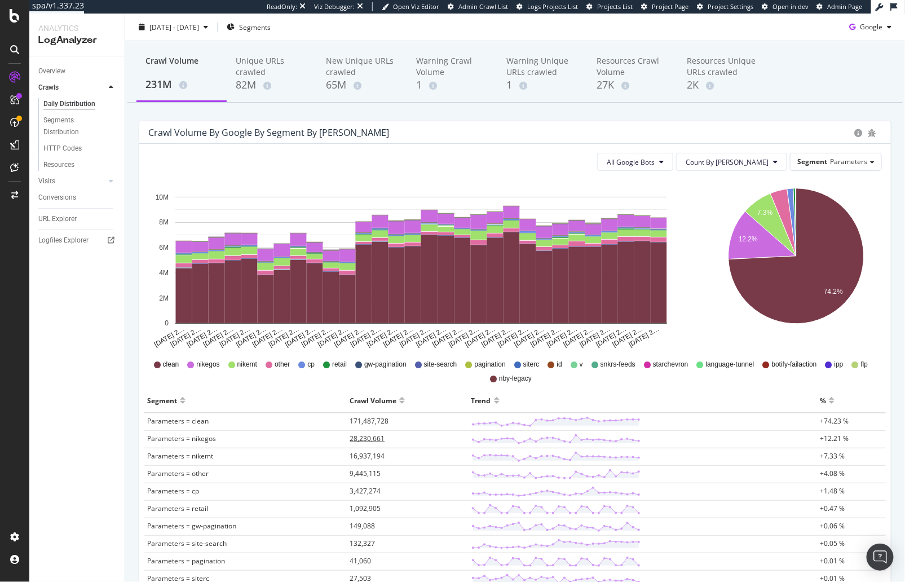
click at [357, 437] on span "28,230,661" at bounding box center [367, 439] width 35 height 10
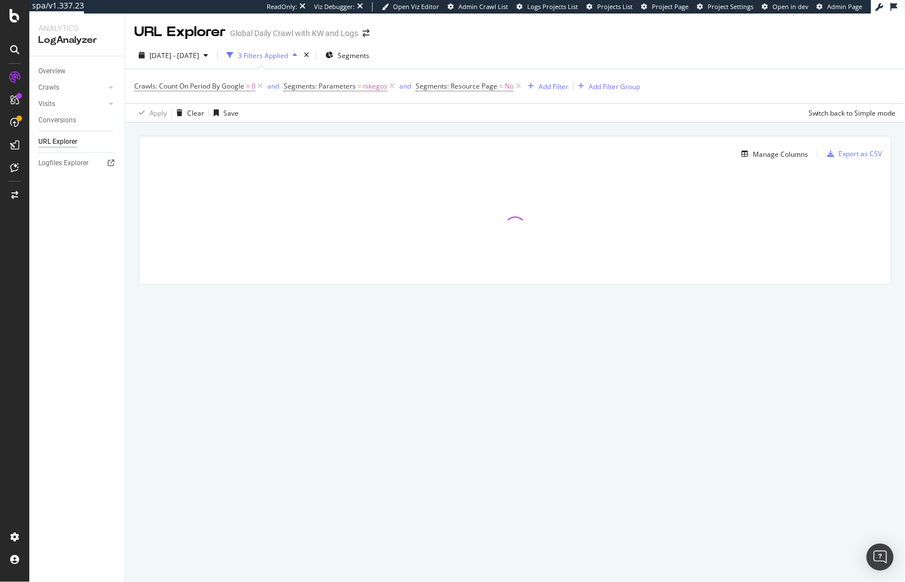
click at [130, 237] on div "Manage Columns Export as CSV Full URL Crawls: Count On Period By Google" at bounding box center [515, 223] width 780 height 202
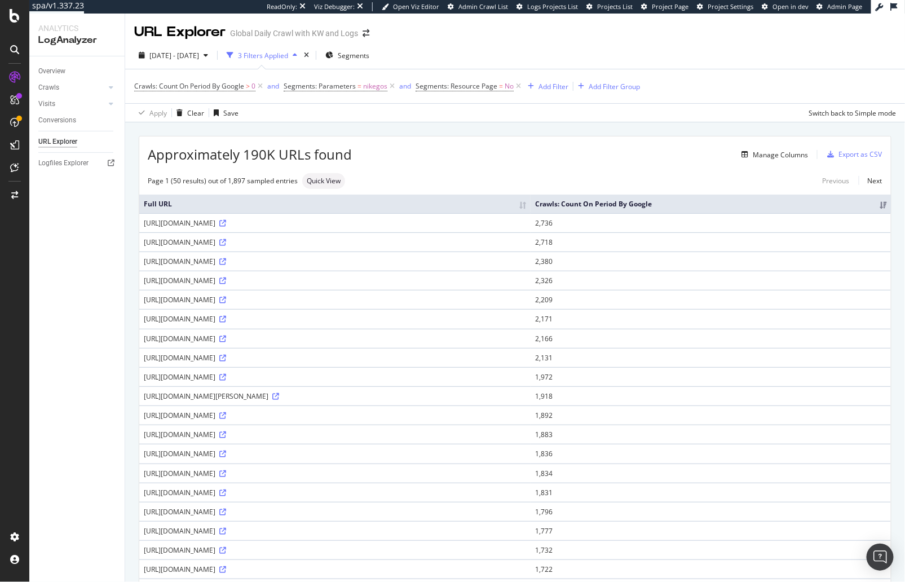
click at [418, 182] on div "Page 1 (50 results) out of 1,897 sampled entries Quick View Previous Next" at bounding box center [515, 181] width 752 height 16
drag, startPoint x: 320, startPoint y: 127, endPoint x: 311, endPoint y: 131, distance: 9.1
